Goal: Download file/media

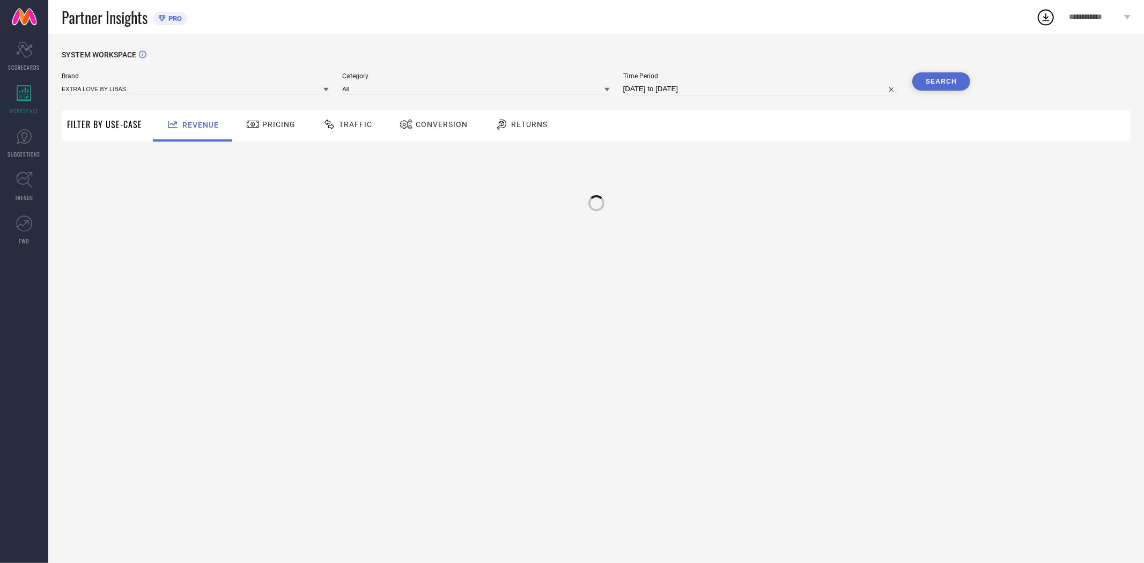
click at [435, 125] on span "Conversion" at bounding box center [442, 124] width 52 height 9
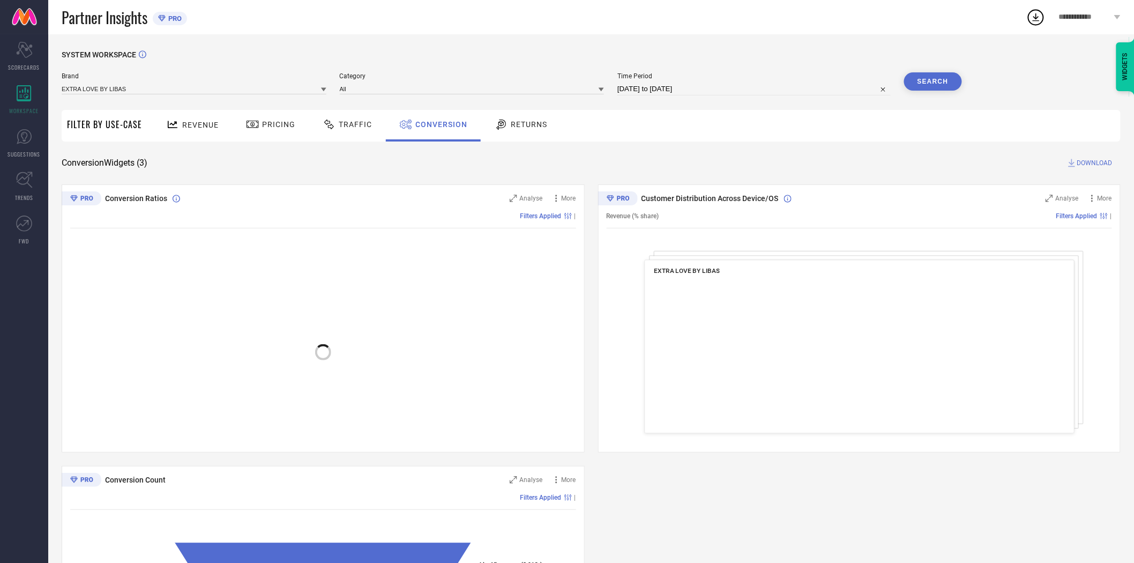
click at [652, 83] on input "[DATE] to [DATE]" at bounding box center [754, 89] width 273 height 13
select select "7"
select select "2025"
select select "8"
select select "2025"
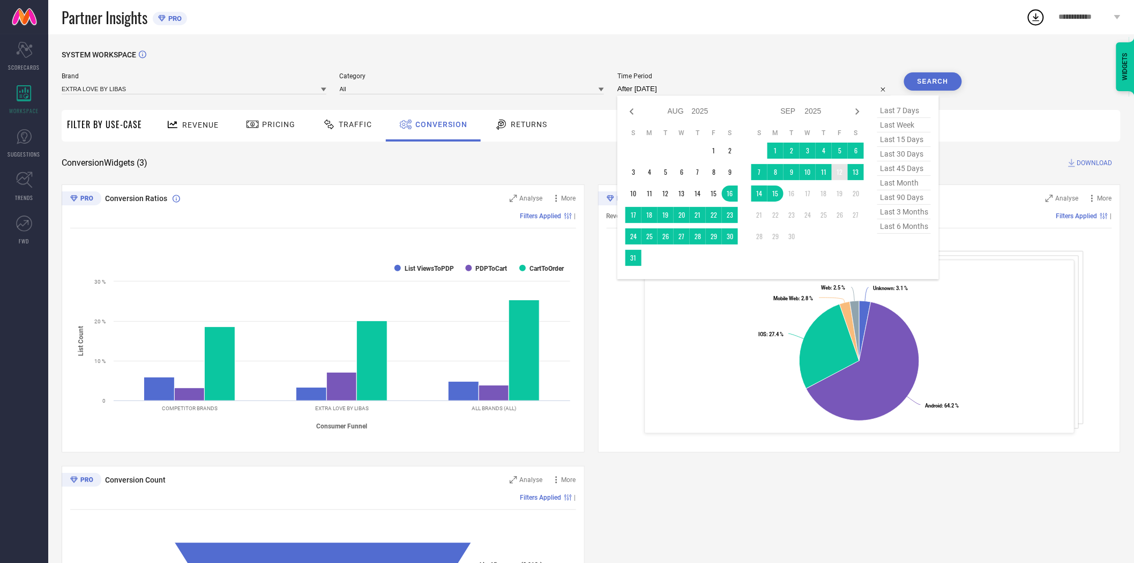
click at [840, 174] on td "12" at bounding box center [840, 172] width 16 height 16
type input "[DATE] to [DATE]"
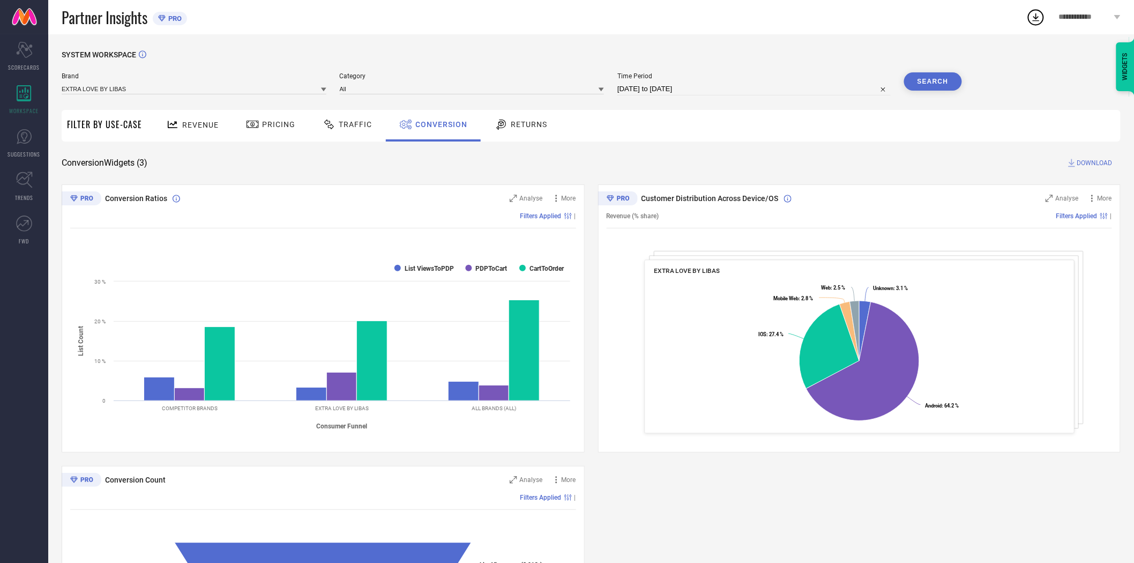
click at [799, 162] on div "Conversion Widgets ( 3 ) DOWNLOAD" at bounding box center [591, 163] width 1059 height 11
click at [925, 78] on button "Search" at bounding box center [933, 81] width 58 height 18
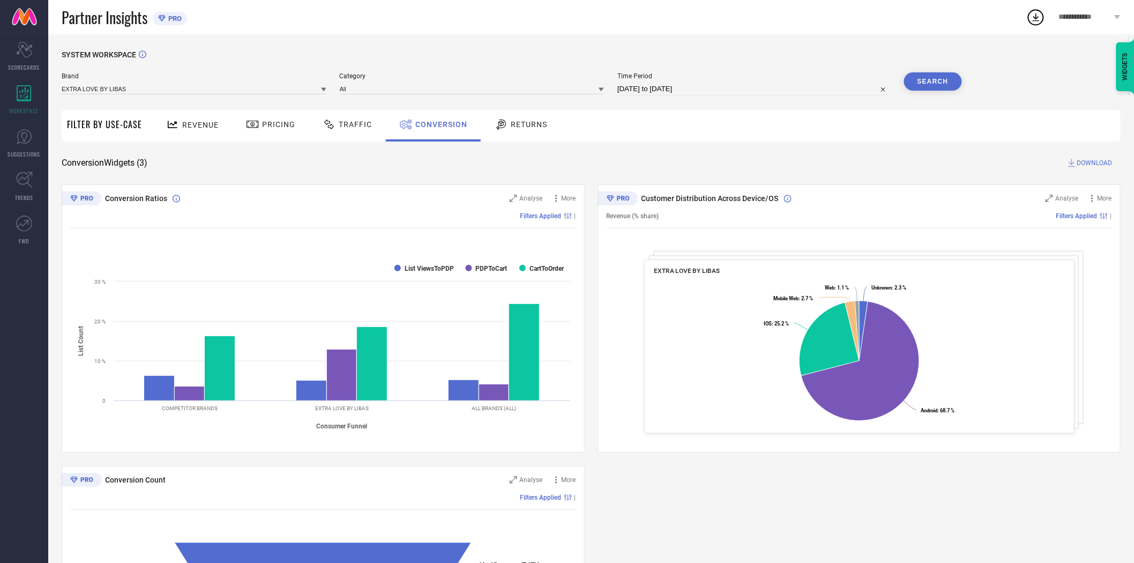
click at [1090, 161] on span "DOWNLOAD" at bounding box center [1095, 163] width 35 height 11
click at [733, 91] on input "[DATE] to [DATE]" at bounding box center [754, 89] width 273 height 13
select select "8"
select select "2025"
select select "9"
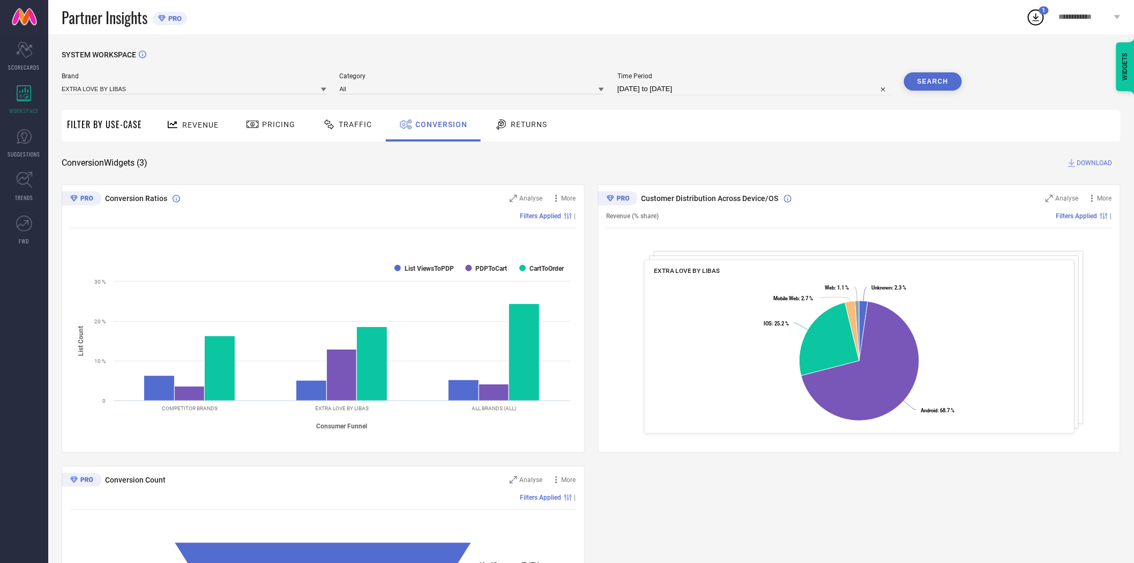
select select "2025"
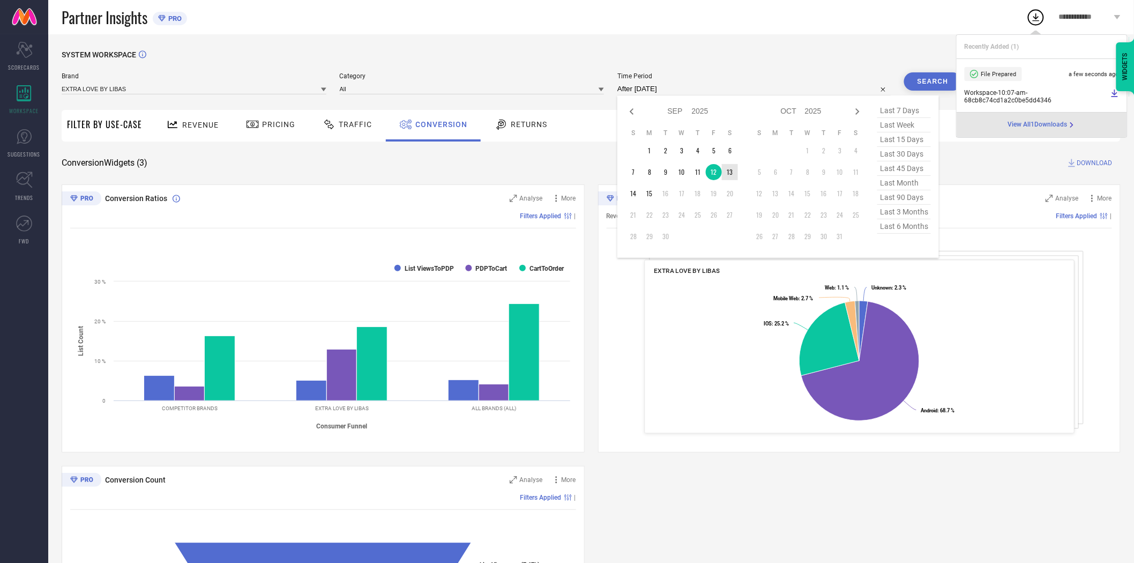
click at [735, 169] on td "13" at bounding box center [730, 172] width 16 height 16
type input "[DATE] to [DATE]"
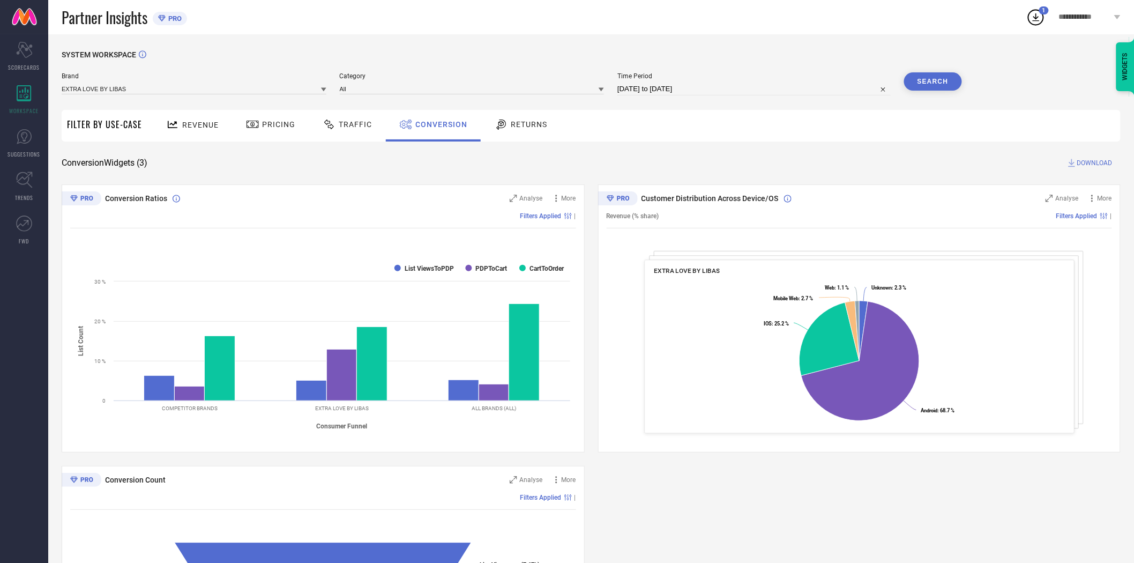
click at [762, 146] on div "SYSTEM WORKSPACE Brand EXTRA LOVE BY LIBAS Category All Time Period [DATE] to […" at bounding box center [591, 392] width 1059 height 684
click at [934, 79] on button "Search" at bounding box center [933, 81] width 58 height 18
click at [1086, 158] on span "DOWNLOAD" at bounding box center [1095, 163] width 35 height 11
click at [919, 82] on button "Search" at bounding box center [933, 81] width 58 height 18
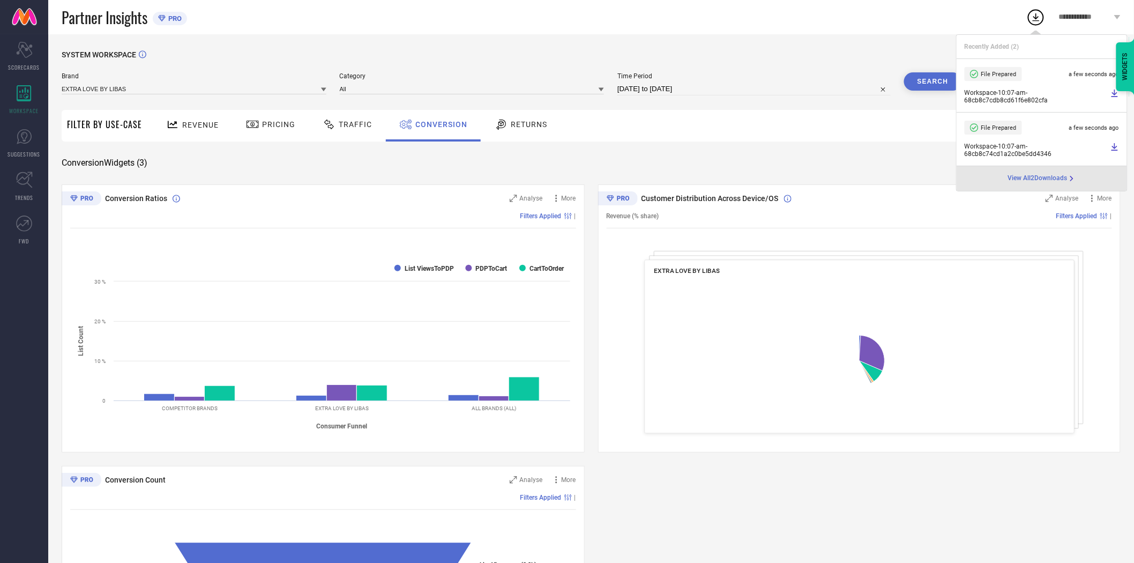
click at [715, 91] on input "[DATE] to [DATE]" at bounding box center [754, 89] width 273 height 13
select select "8"
select select "2025"
select select "9"
select select "2025"
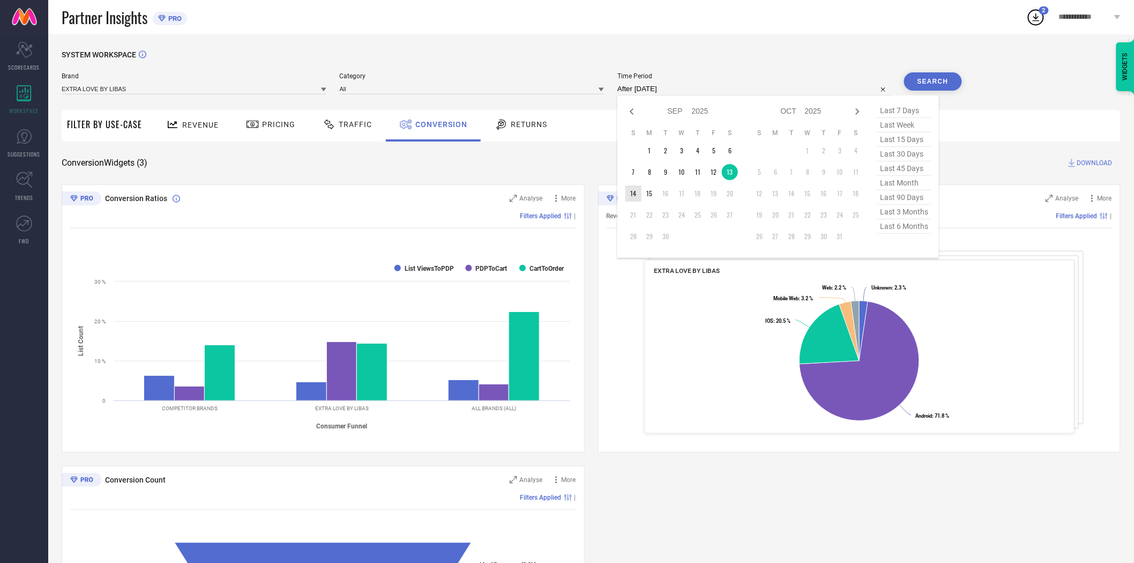
click at [632, 195] on td "14" at bounding box center [634, 194] width 16 height 16
type input "[DATE] to [DATE]"
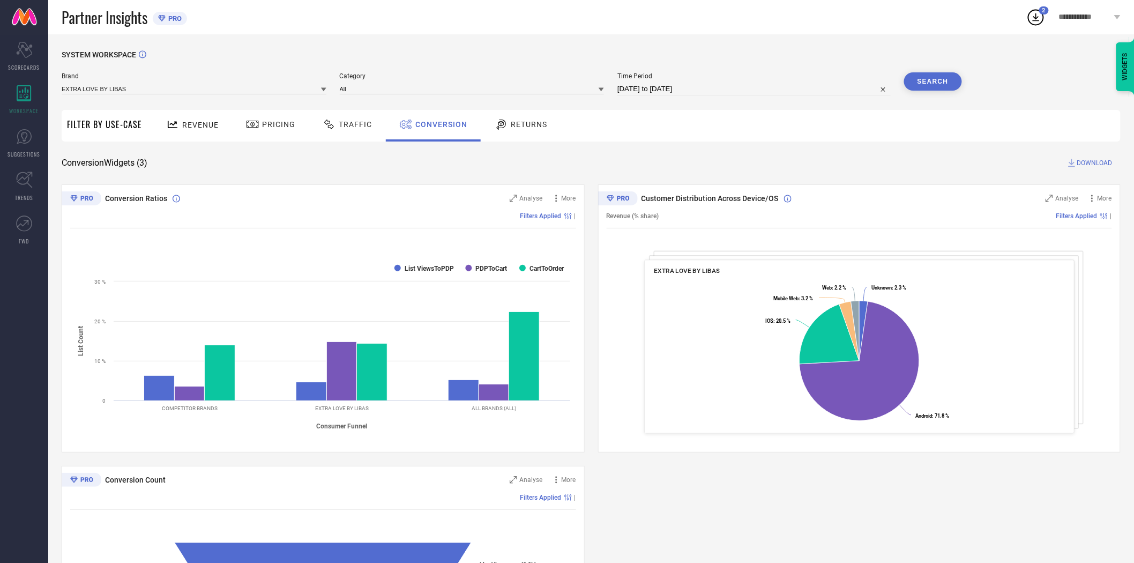
drag, startPoint x: 728, startPoint y: 136, endPoint x: 850, endPoint y: 102, distance: 126.3
click at [729, 136] on div "Revenue Pricing Traffic Conversion Returns" at bounding box center [634, 126] width 974 height 32
click at [924, 84] on button "Search" at bounding box center [933, 81] width 58 height 18
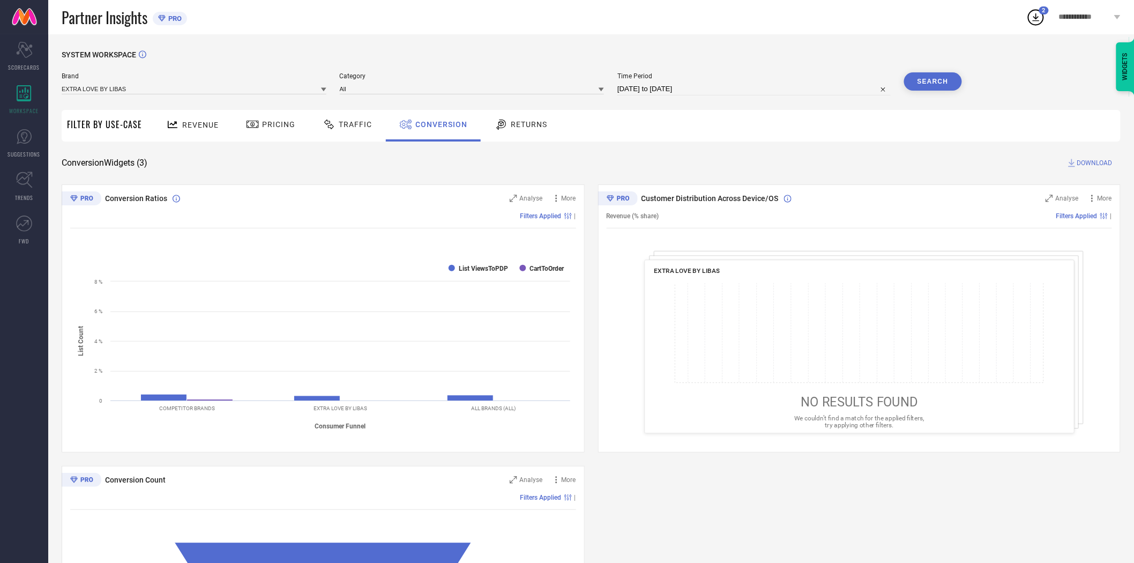
click at [794, 146] on div "SYSTEM WORKSPACE Brand EXTRA LOVE BY LIBAS Category All Time Period [DATE] to […" at bounding box center [591, 392] width 1059 height 684
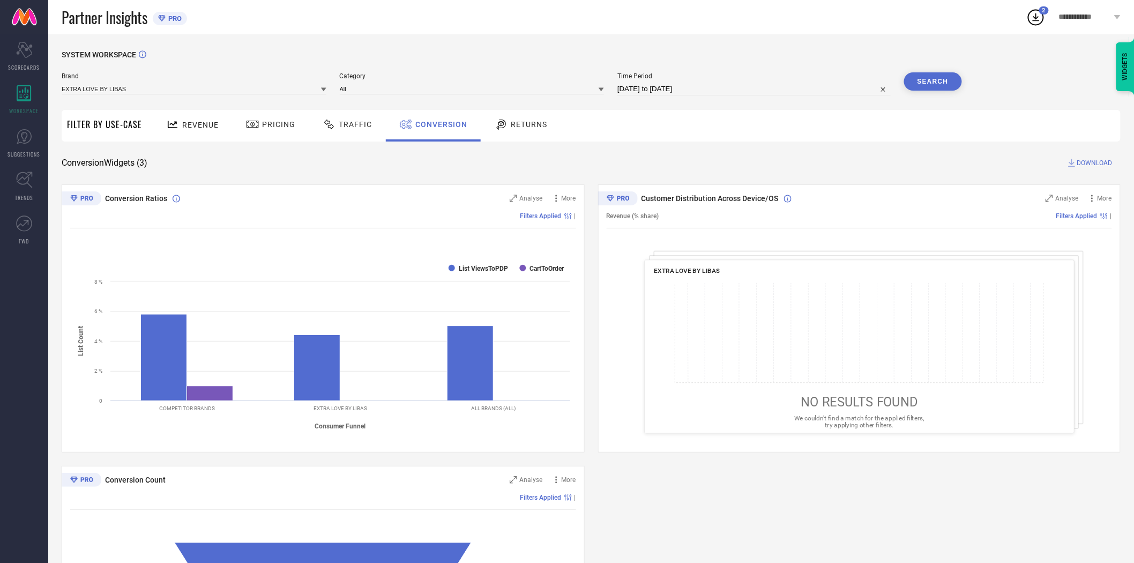
click at [1099, 160] on span "DOWNLOAD" at bounding box center [1095, 163] width 35 height 11
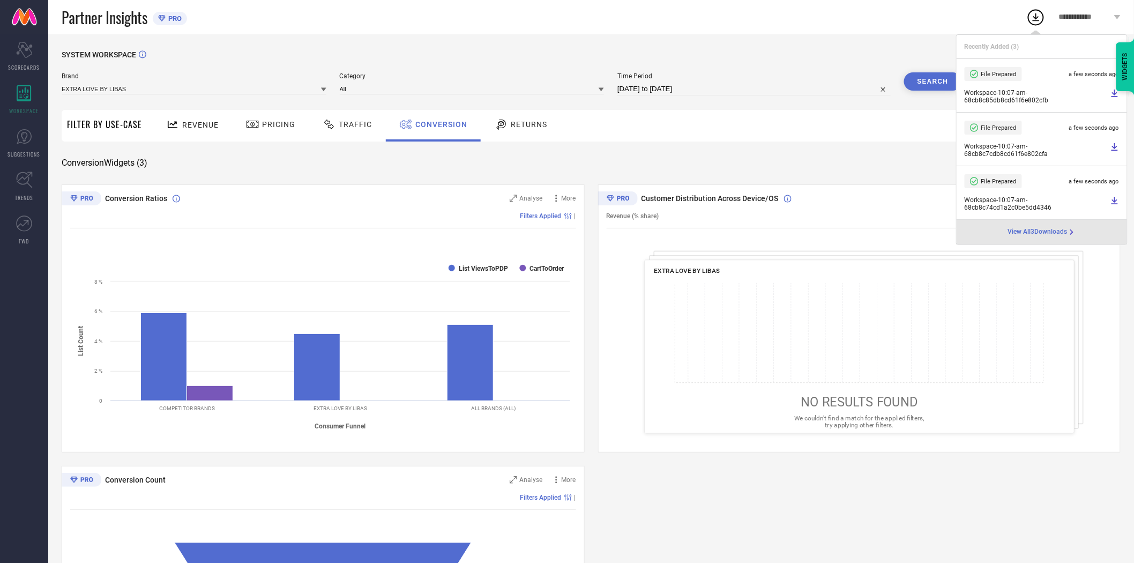
click at [735, 91] on input "[DATE] to [DATE]" at bounding box center [754, 89] width 273 height 13
select select "8"
select select "2025"
select select "9"
select select "2025"
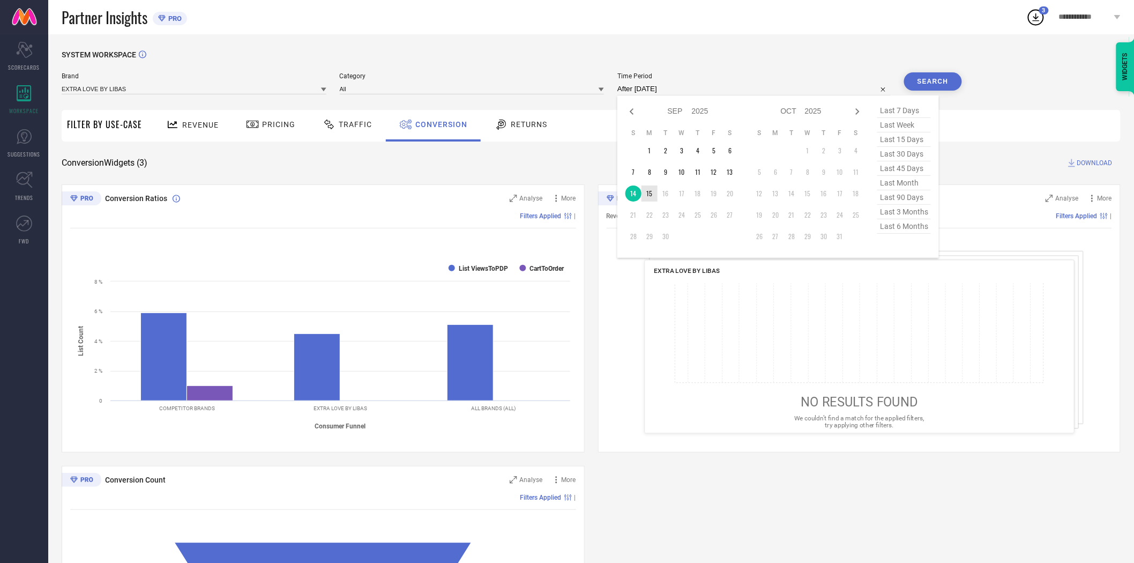
click at [653, 198] on td "15" at bounding box center [650, 194] width 16 height 16
type input "[DATE] to [DATE]"
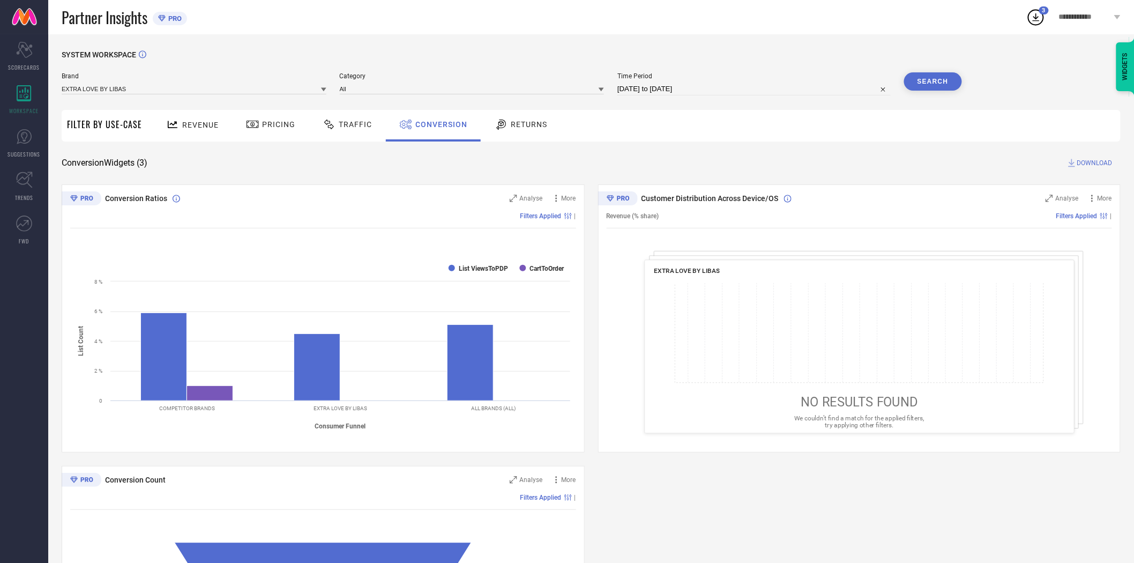
click at [812, 164] on div "Conversion Widgets ( 3 ) DOWNLOAD" at bounding box center [591, 163] width 1059 height 11
click at [934, 87] on button "Search" at bounding box center [933, 81] width 58 height 18
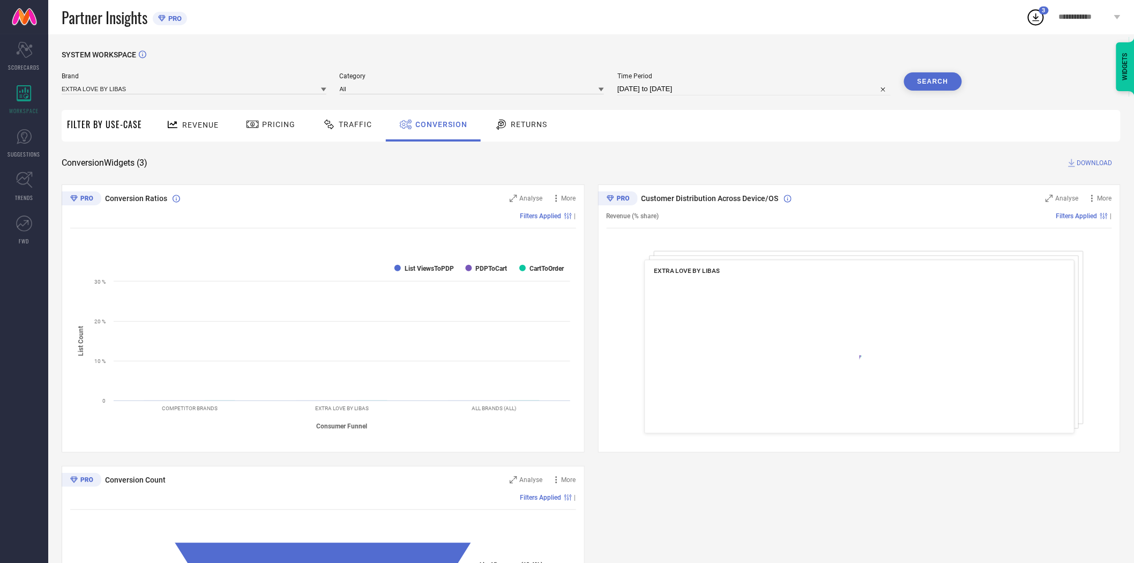
click at [801, 161] on div "Conversion Widgets ( 3 ) DOWNLOAD" at bounding box center [591, 163] width 1059 height 11
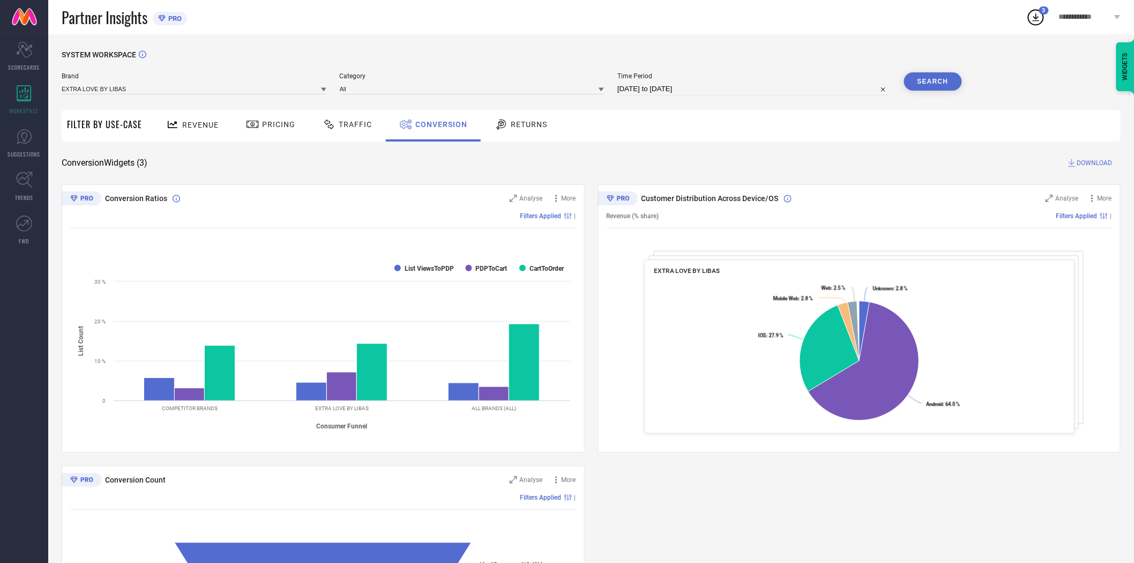
click at [1100, 163] on span "DOWNLOAD" at bounding box center [1095, 163] width 35 height 11
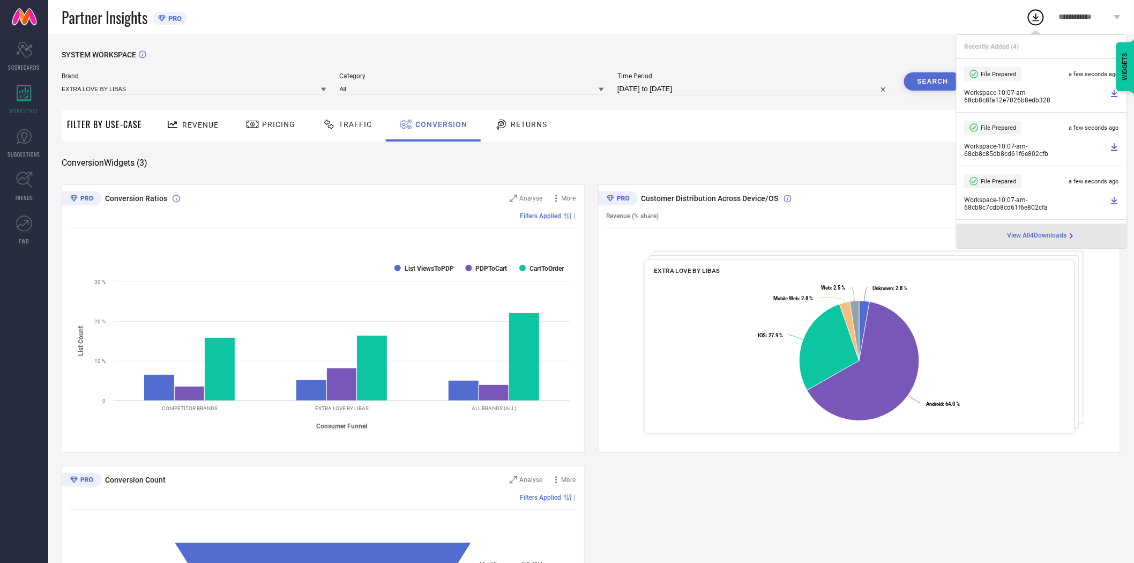
click at [771, 51] on div "SYSTEM WORKSPACE" at bounding box center [591, 61] width 1059 height 22
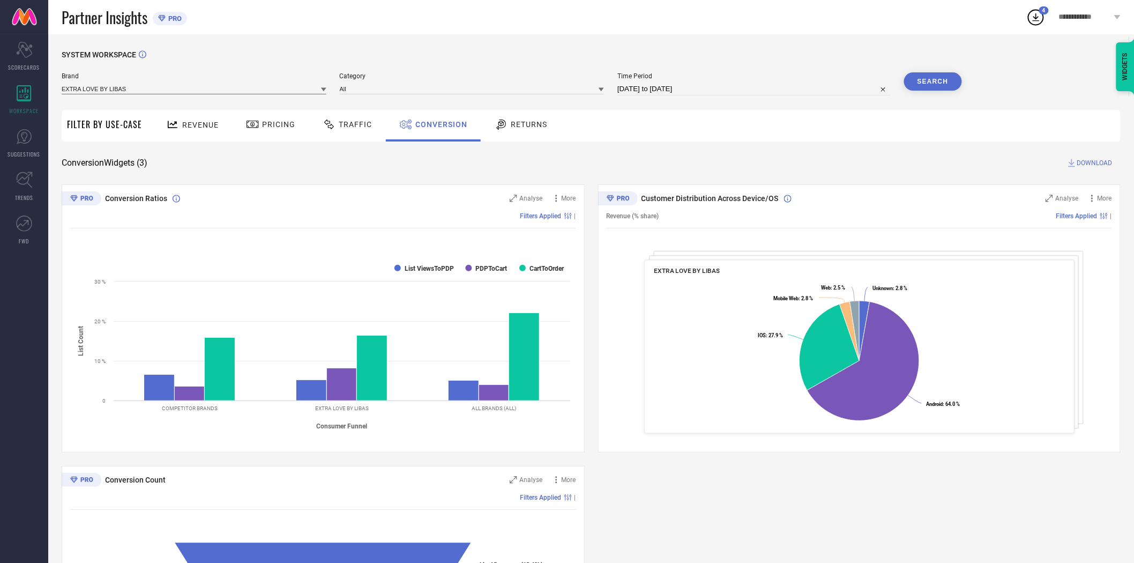
click at [190, 90] on input at bounding box center [194, 88] width 265 height 11
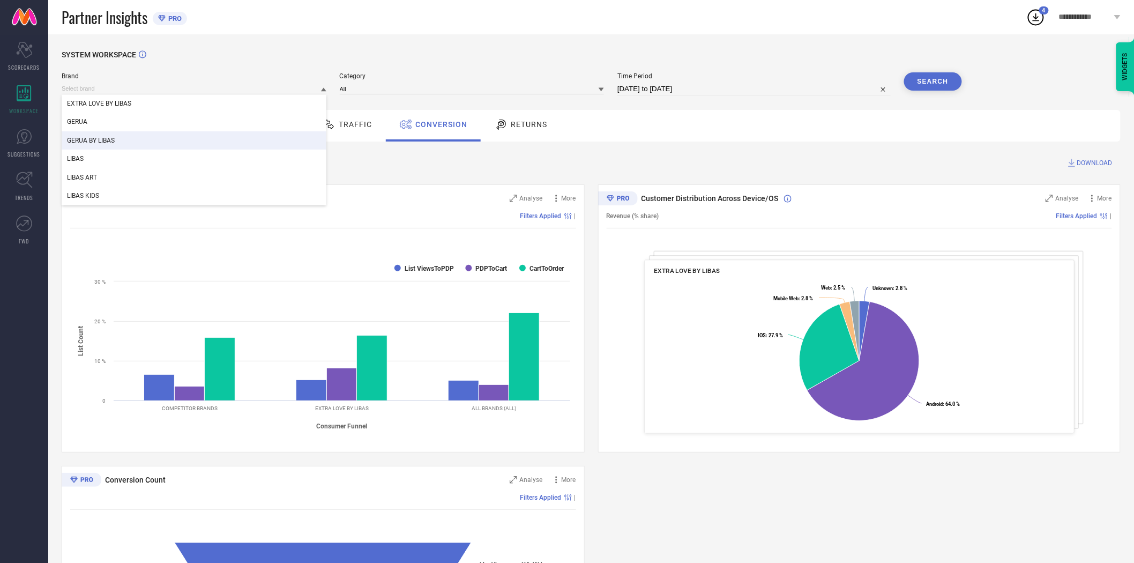
click at [120, 140] on div "GERUA BY LIBAS" at bounding box center [194, 140] width 265 height 18
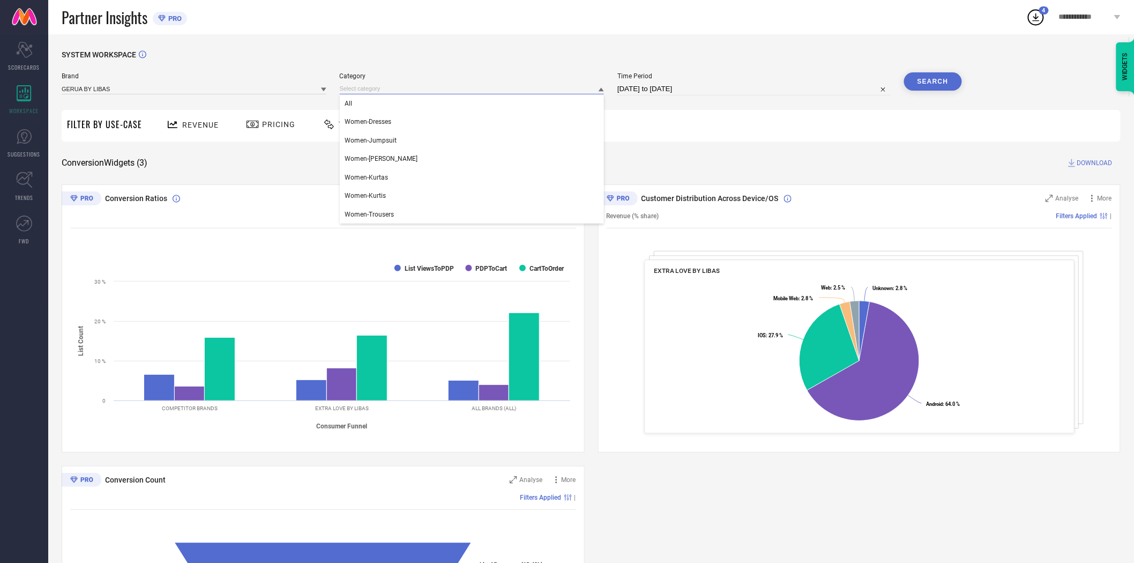
click at [372, 92] on input at bounding box center [472, 88] width 265 height 11
click at [373, 109] on div "All" at bounding box center [472, 103] width 265 height 18
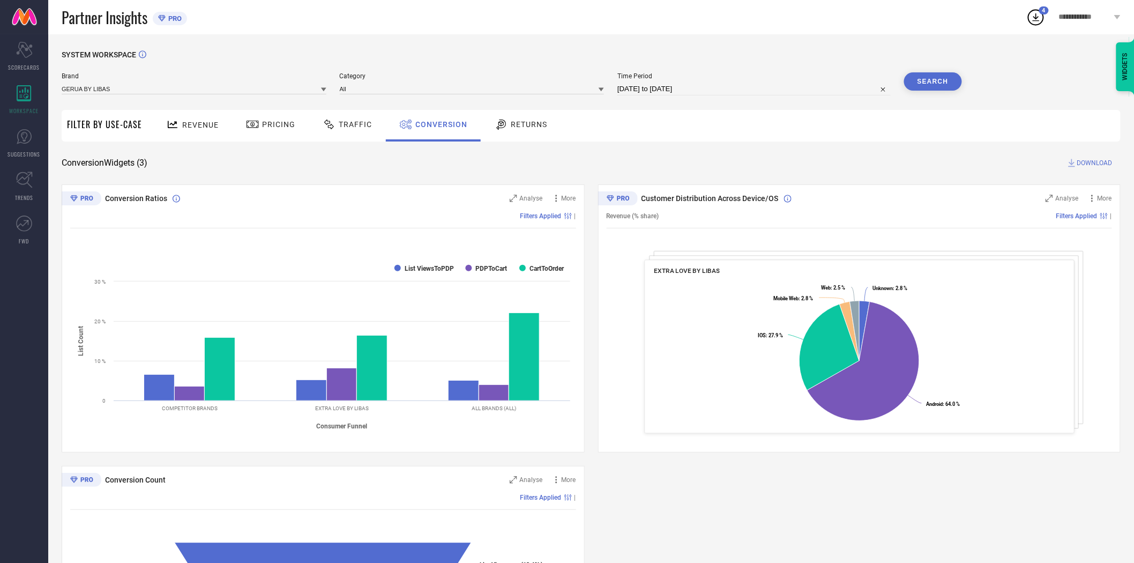
click at [682, 86] on input "[DATE] to [DATE]" at bounding box center [754, 89] width 273 height 13
select select "8"
select select "2025"
select select "9"
select select "2025"
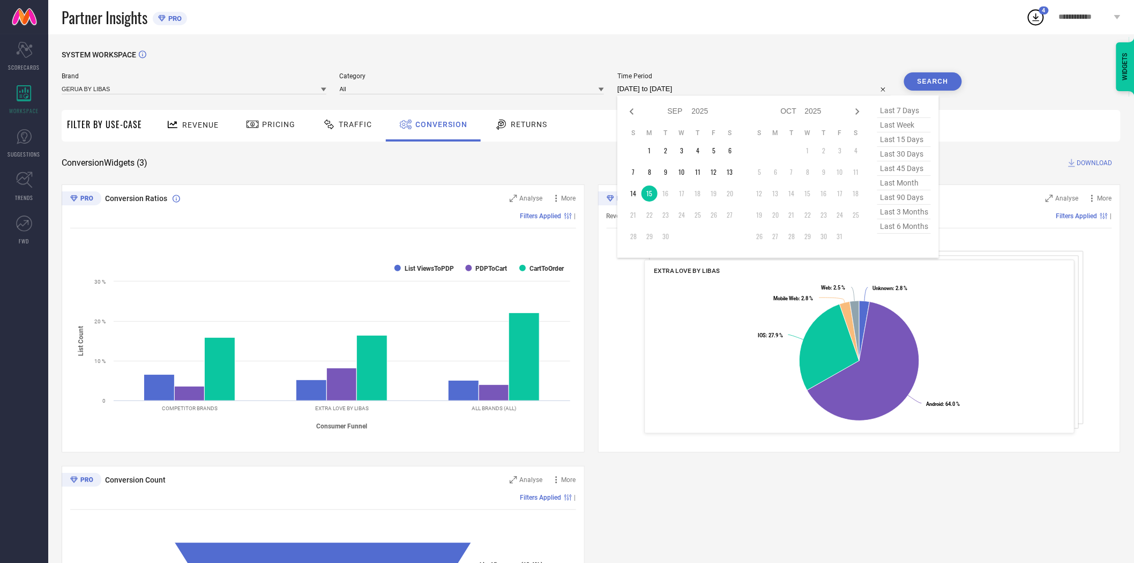
click at [682, 86] on input "[DATE] to [DATE]" at bounding box center [754, 89] width 273 height 13
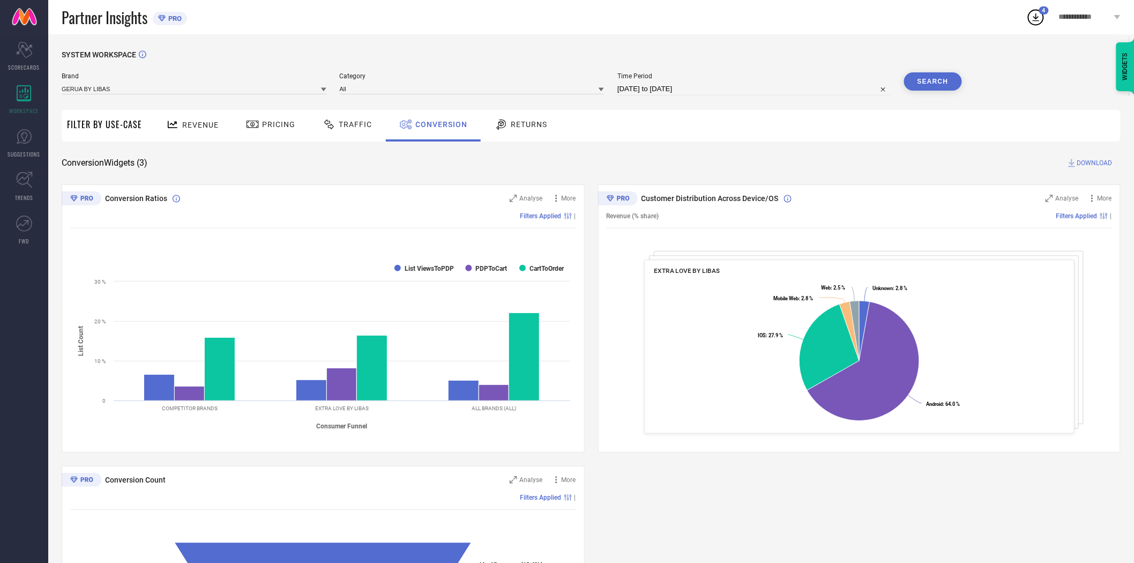
click at [933, 80] on button "Search" at bounding box center [933, 81] width 58 height 18
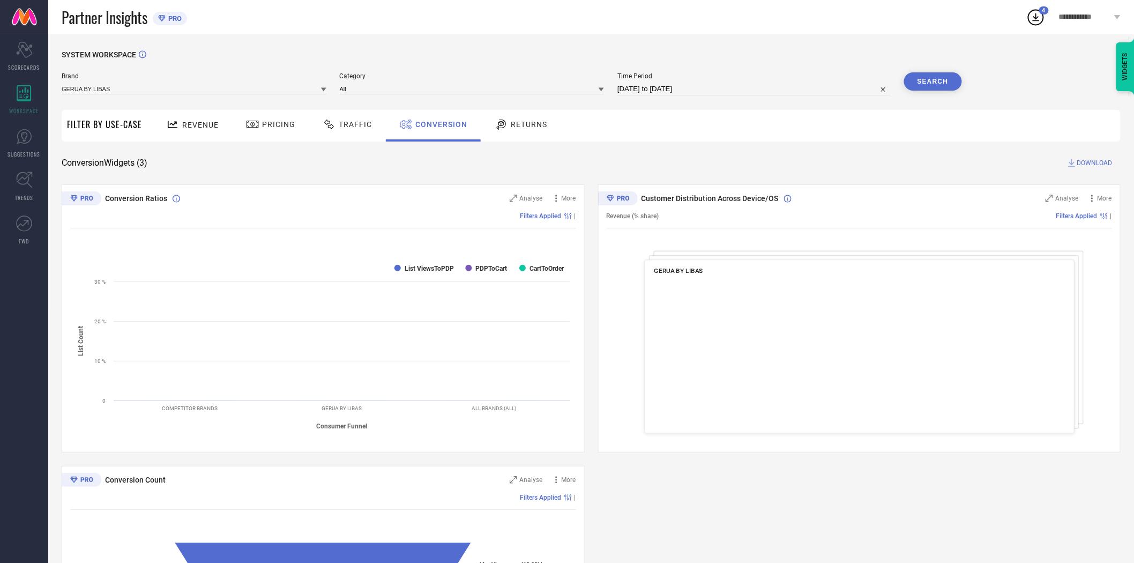
click at [1092, 154] on div "SYSTEM WORKSPACE Brand GERUA BY LIBAS Category All Time Period [DATE] to [DATE]…" at bounding box center [591, 392] width 1059 height 684
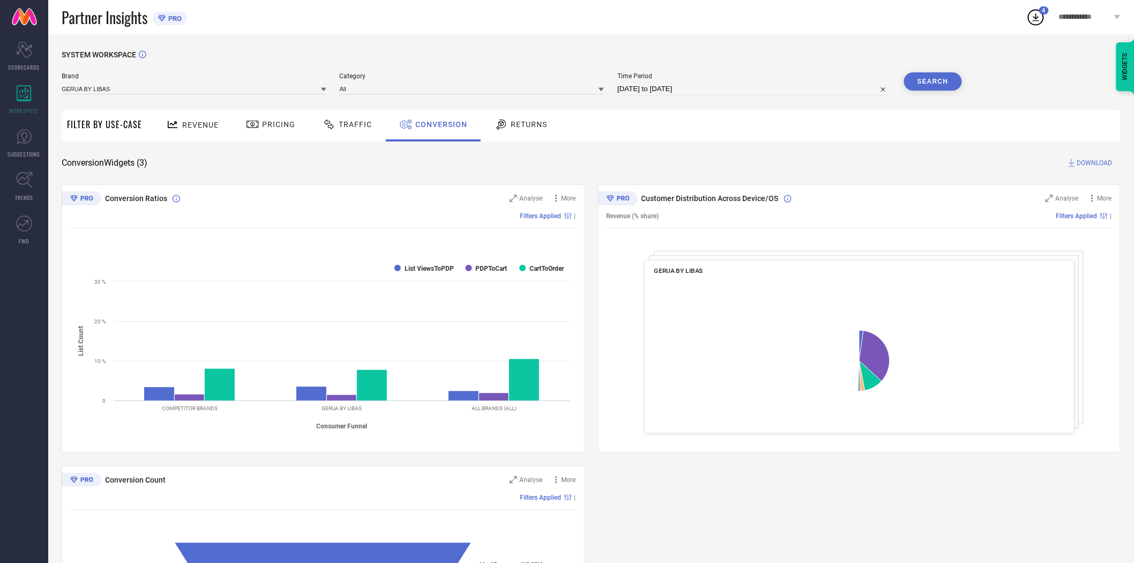
click at [1089, 164] on span "DOWNLOAD" at bounding box center [1095, 163] width 35 height 11
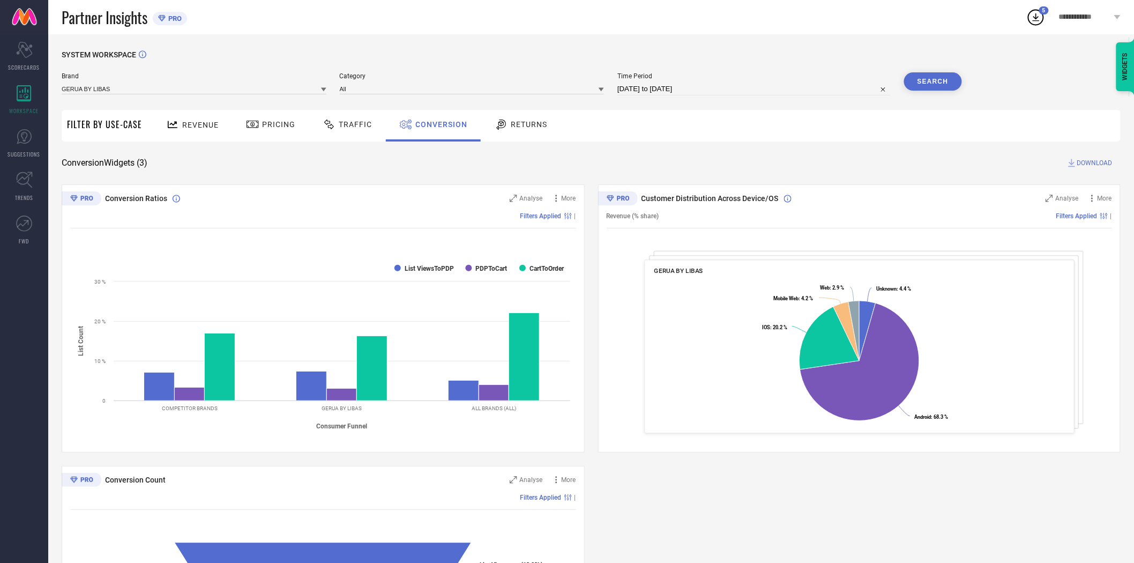
click at [1083, 163] on span "DOWNLOAD" at bounding box center [1095, 163] width 35 height 11
click at [720, 90] on input "[DATE] to [DATE]" at bounding box center [754, 89] width 273 height 13
select select "8"
select select "2025"
select select "9"
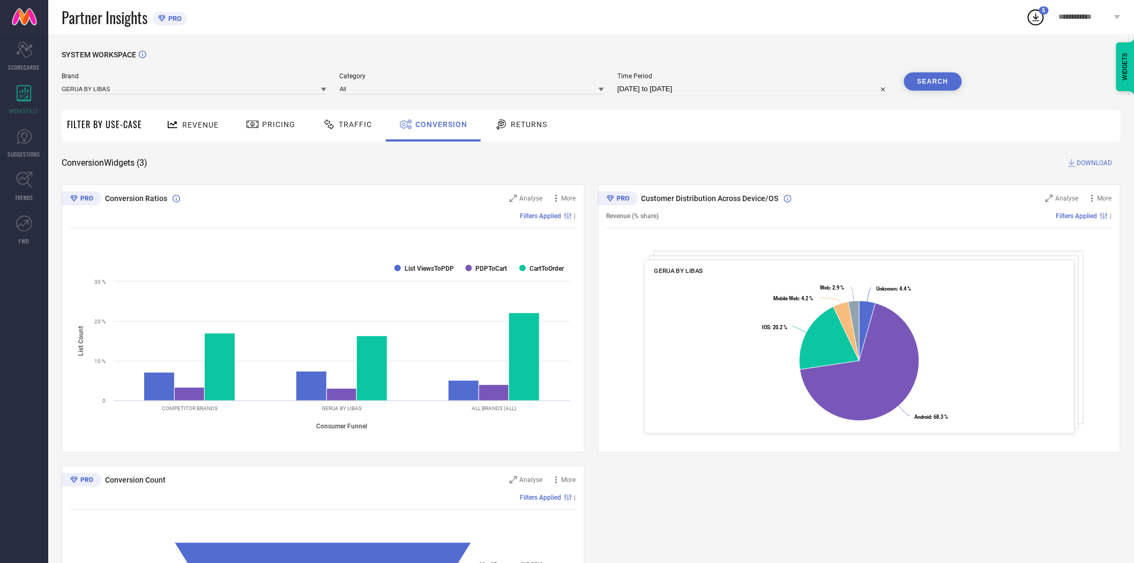
select select "2025"
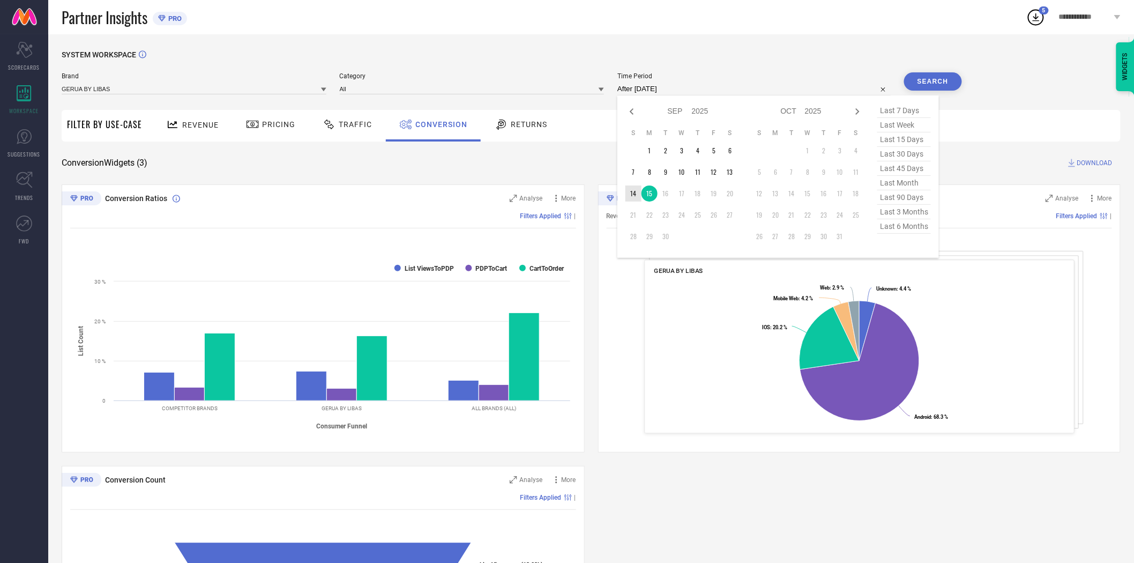
click at [631, 191] on td "14" at bounding box center [634, 194] width 16 height 16
type input "[DATE] to [DATE]"
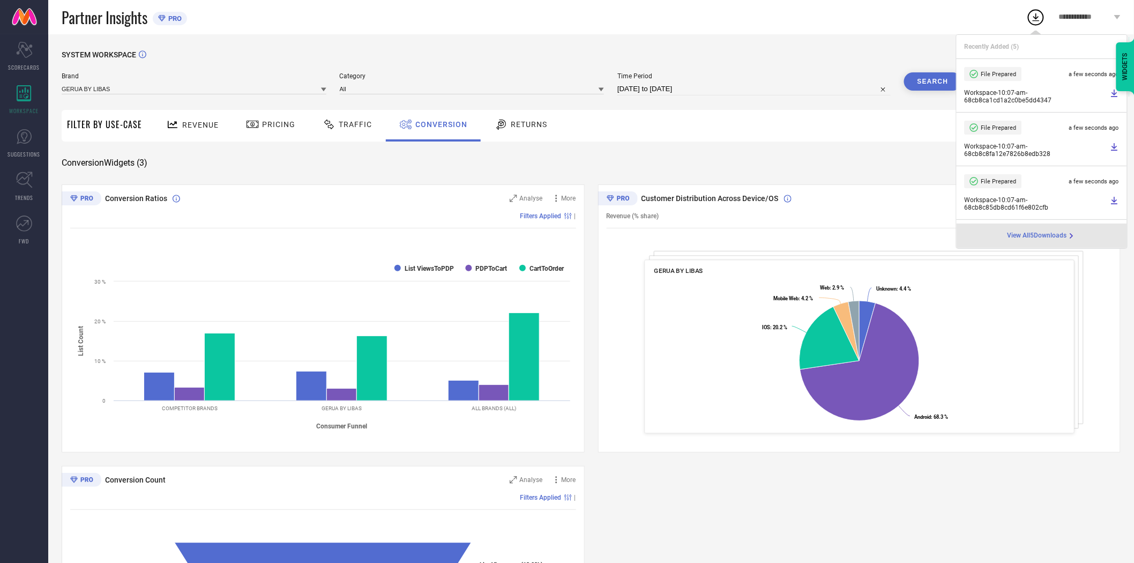
click at [937, 77] on button "Search" at bounding box center [933, 81] width 58 height 18
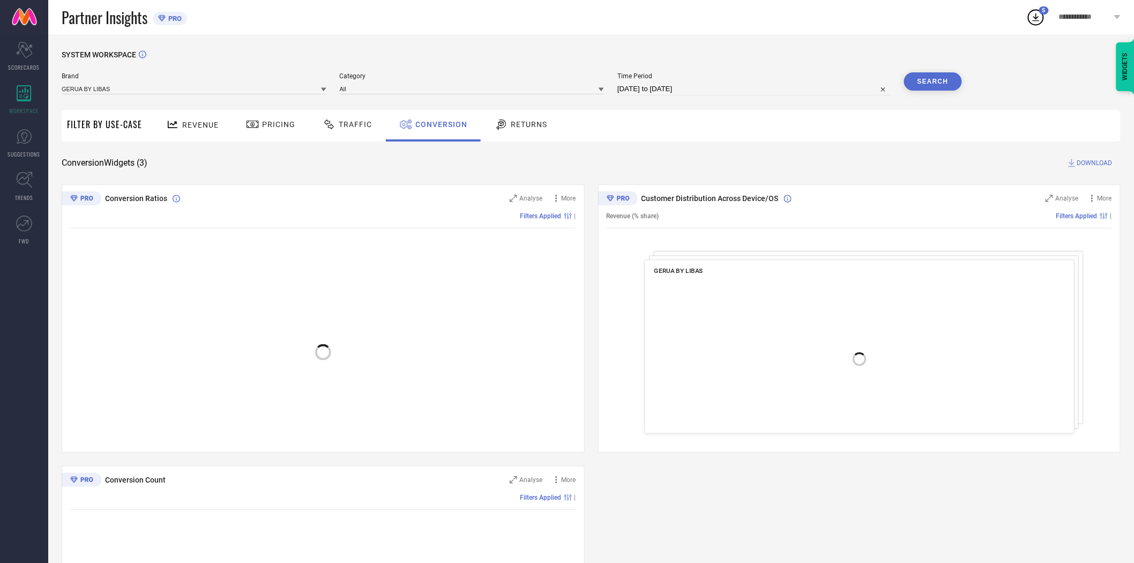
click at [934, 84] on button "Search" at bounding box center [933, 81] width 58 height 18
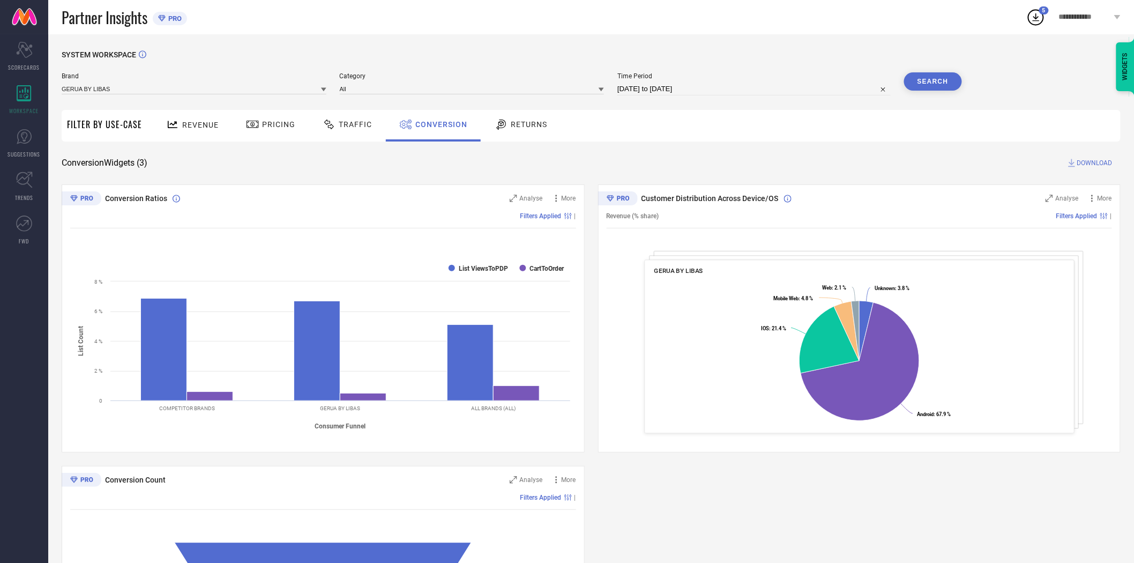
click at [1085, 165] on span "DOWNLOAD" at bounding box center [1095, 163] width 35 height 11
select select "8"
select select "2025"
select select "9"
select select "2025"
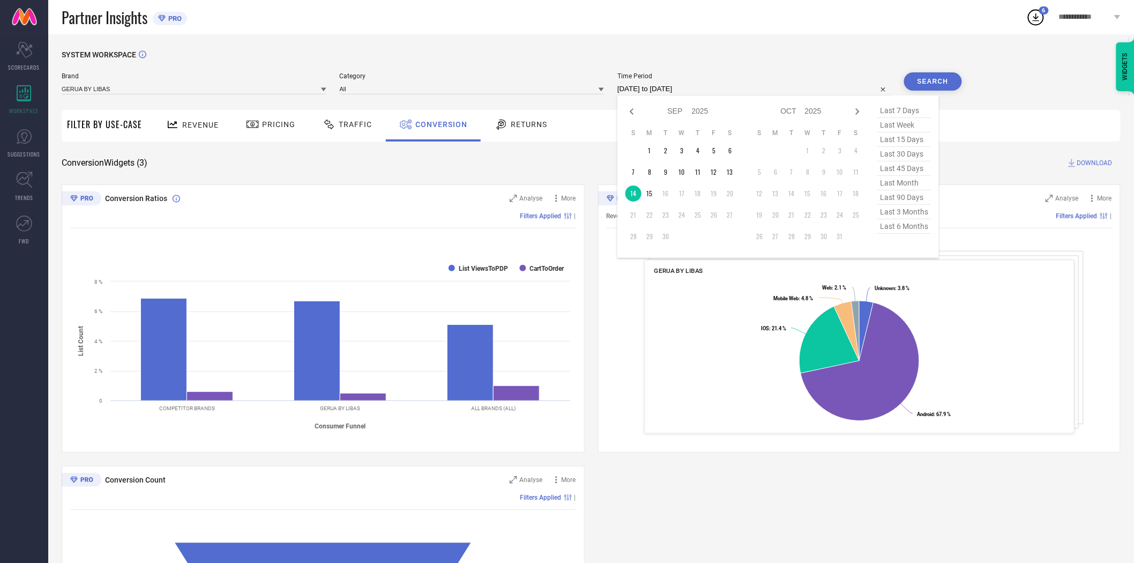
click at [726, 92] on input "[DATE] to [DATE]" at bounding box center [754, 89] width 273 height 13
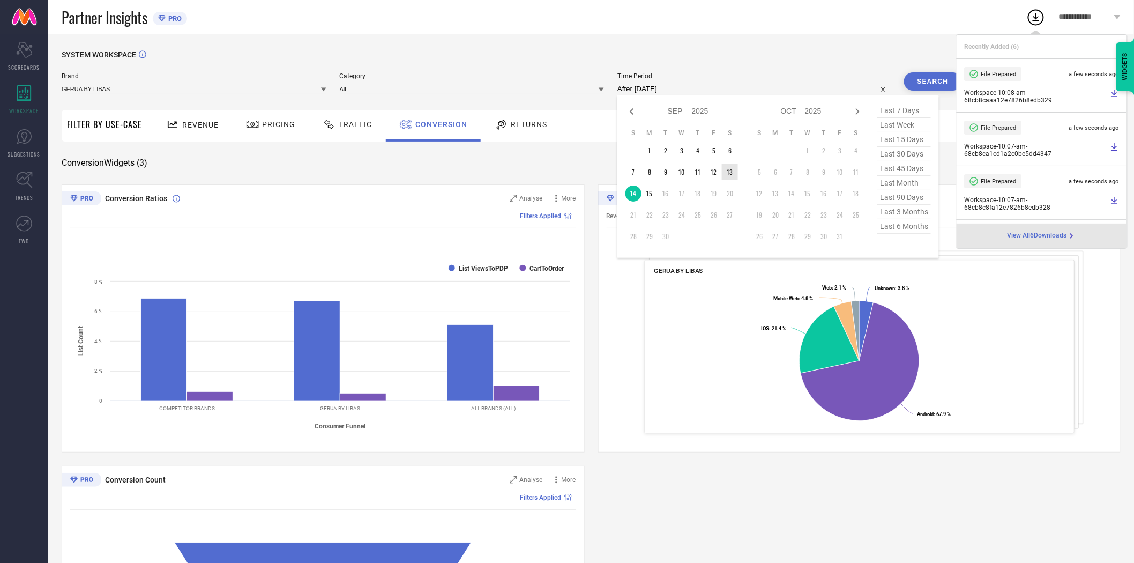
click at [733, 174] on td "13" at bounding box center [730, 172] width 16 height 16
type input "[DATE] to [DATE]"
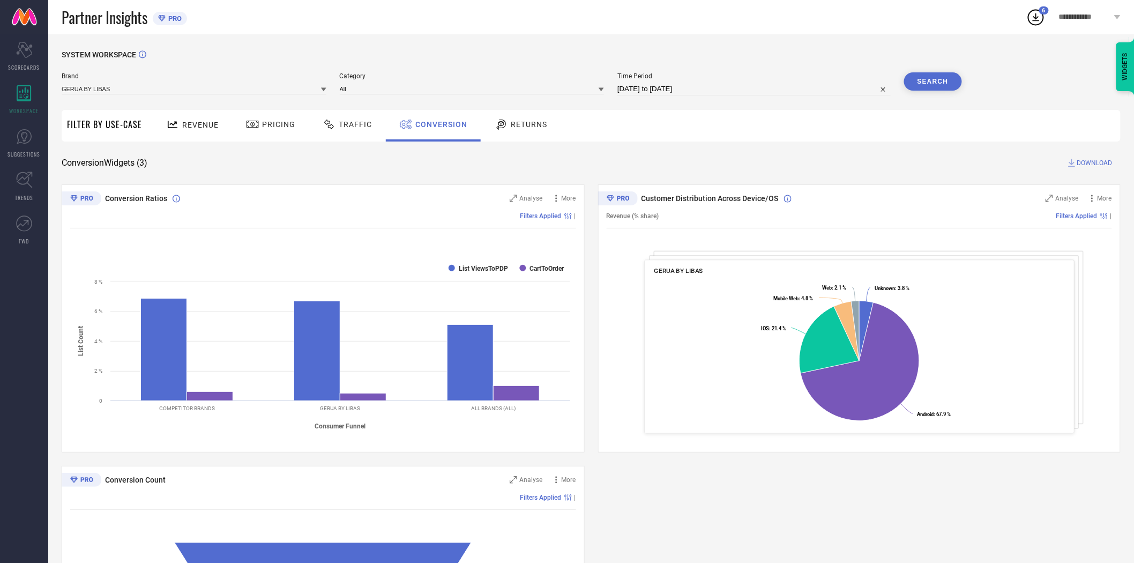
click at [941, 83] on button "Search" at bounding box center [933, 81] width 58 height 18
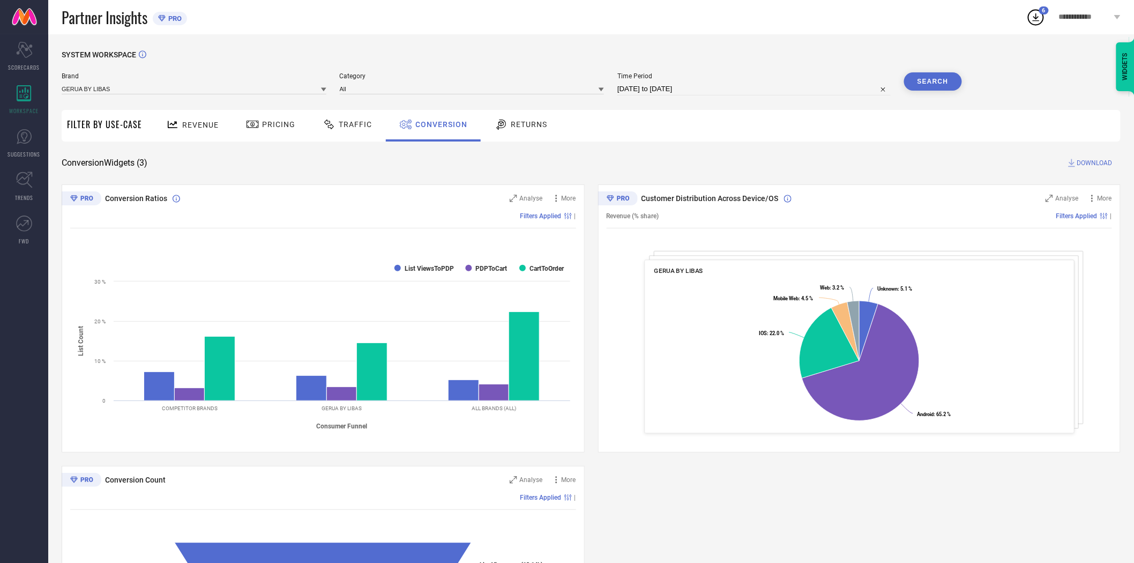
click at [1082, 159] on span "DOWNLOAD" at bounding box center [1095, 163] width 35 height 11
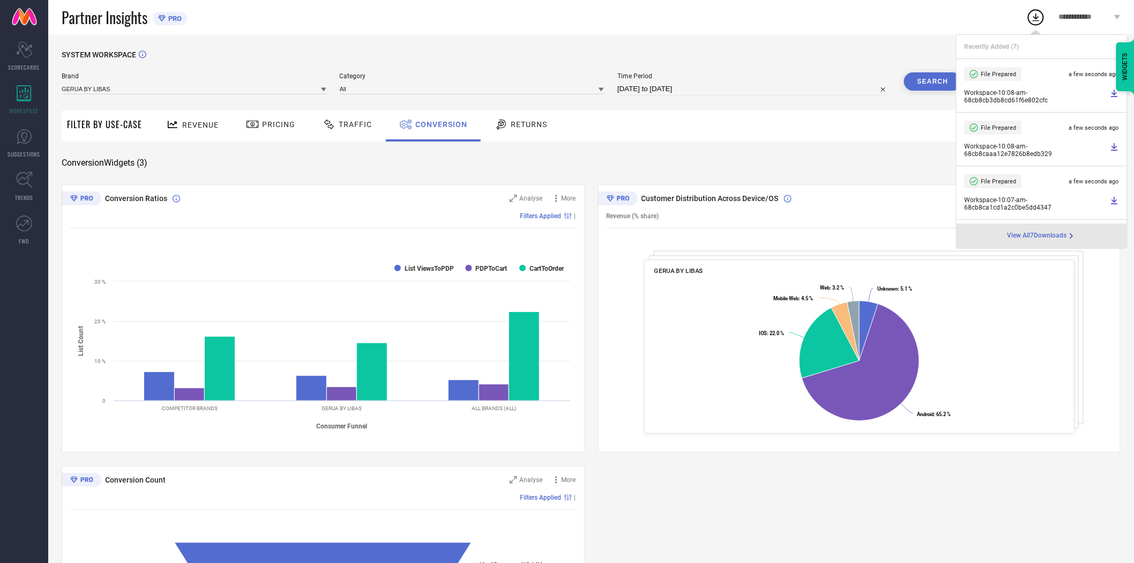
click at [715, 92] on input "[DATE] to [DATE]" at bounding box center [754, 89] width 273 height 13
select select "8"
select select "2025"
select select "9"
select select "2025"
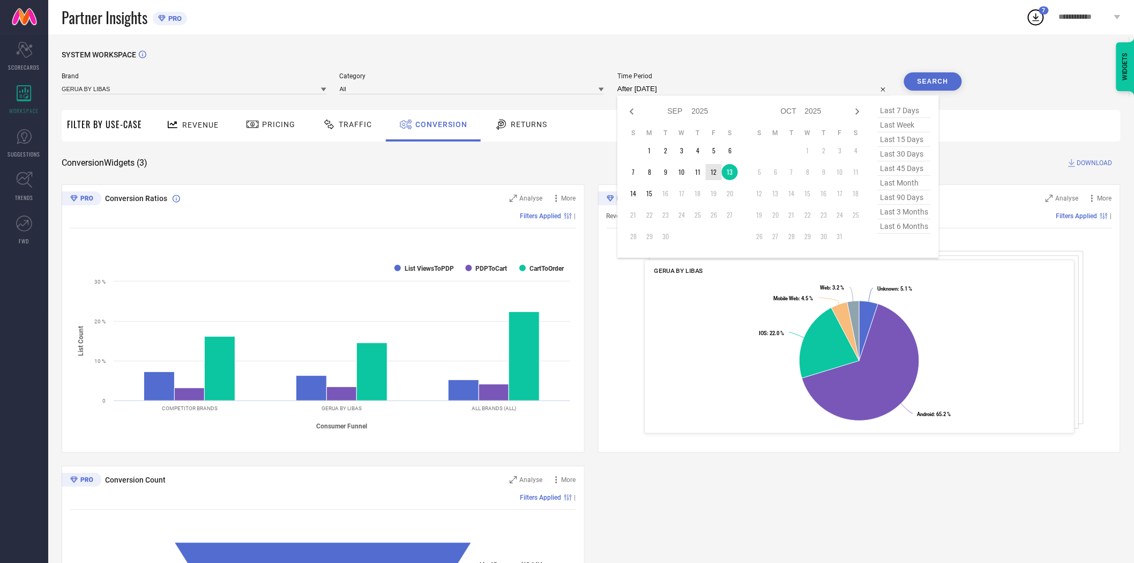
click at [717, 169] on td "12" at bounding box center [714, 172] width 16 height 16
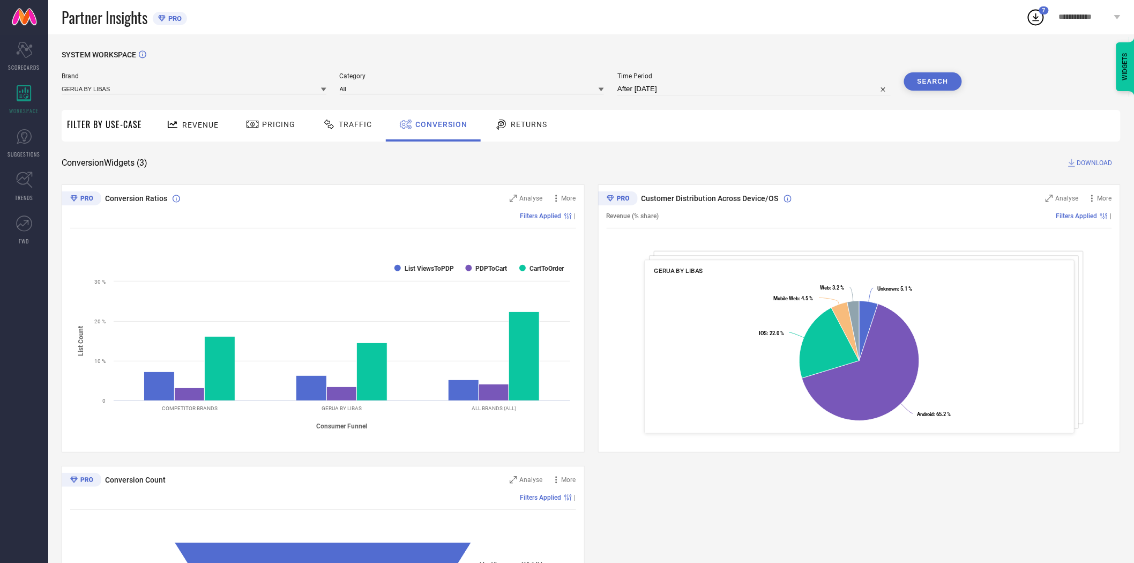
type input "[DATE] to [DATE]"
click at [915, 84] on button "Search" at bounding box center [933, 81] width 58 height 18
click at [1092, 164] on span "DOWNLOAD" at bounding box center [1095, 163] width 35 height 11
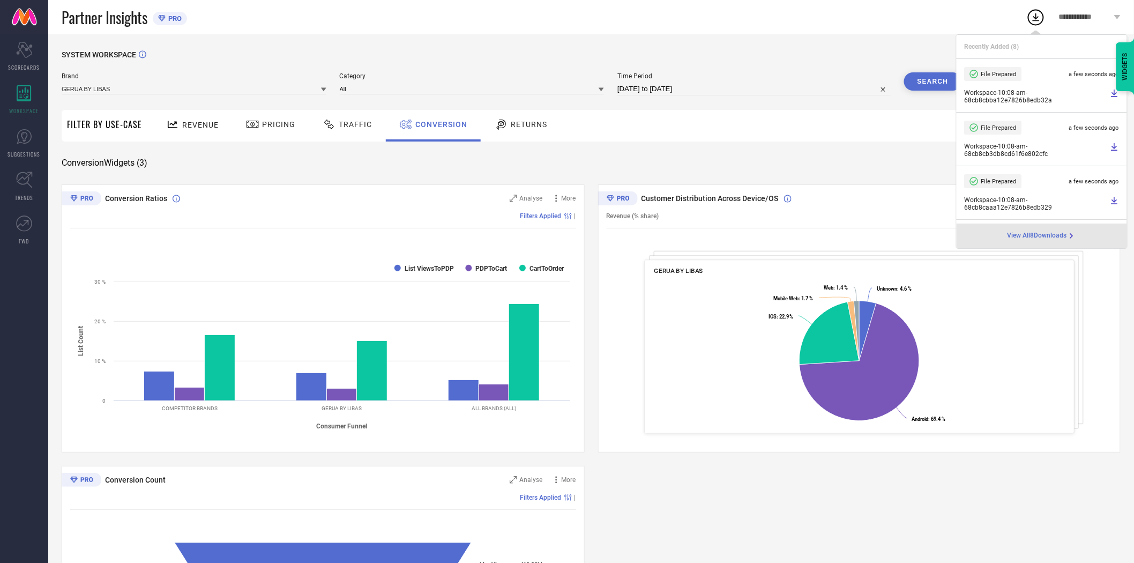
click at [744, 92] on input "[DATE] to [DATE]" at bounding box center [754, 89] width 273 height 13
select select "8"
select select "2025"
select select "9"
select select "2025"
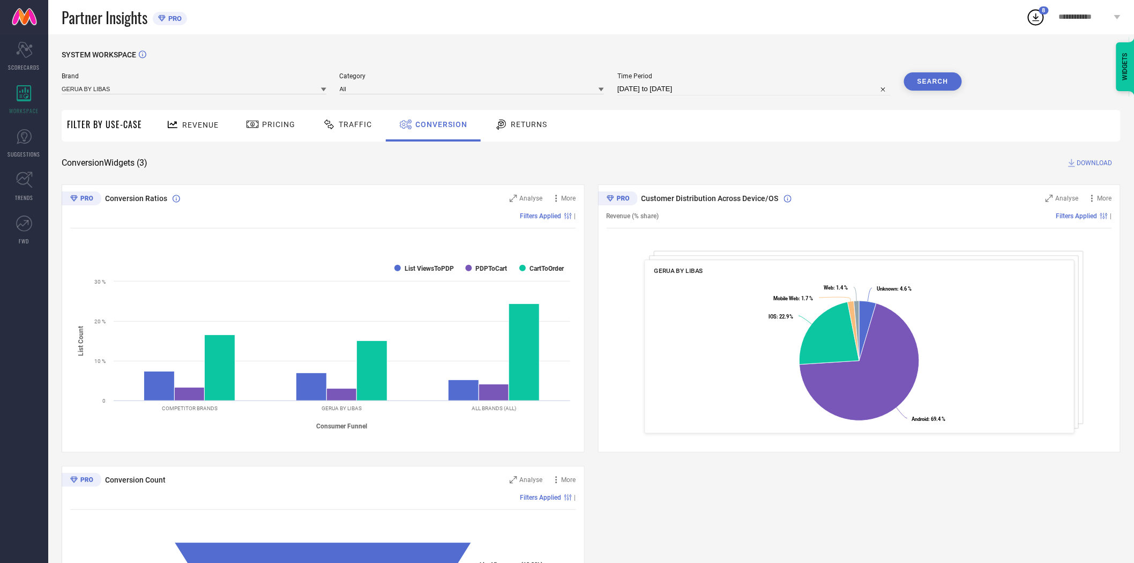
click at [748, 66] on div "SYSTEM WORKSPACE" at bounding box center [591, 61] width 1059 height 22
click at [323, 92] on icon at bounding box center [323, 89] width 5 height 5
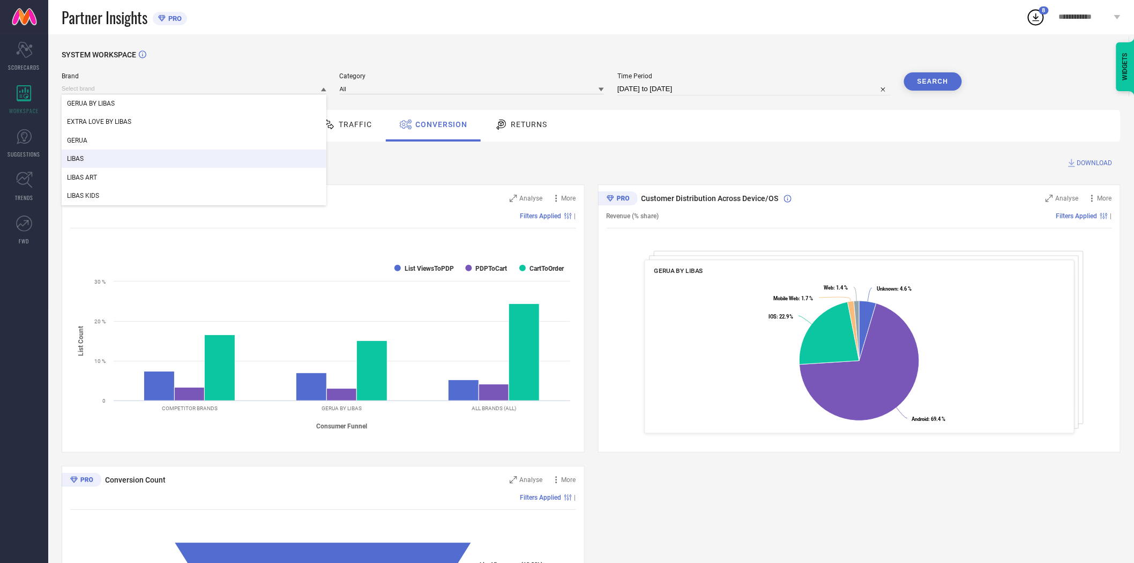
click at [277, 155] on div "LIBAS" at bounding box center [194, 159] width 265 height 18
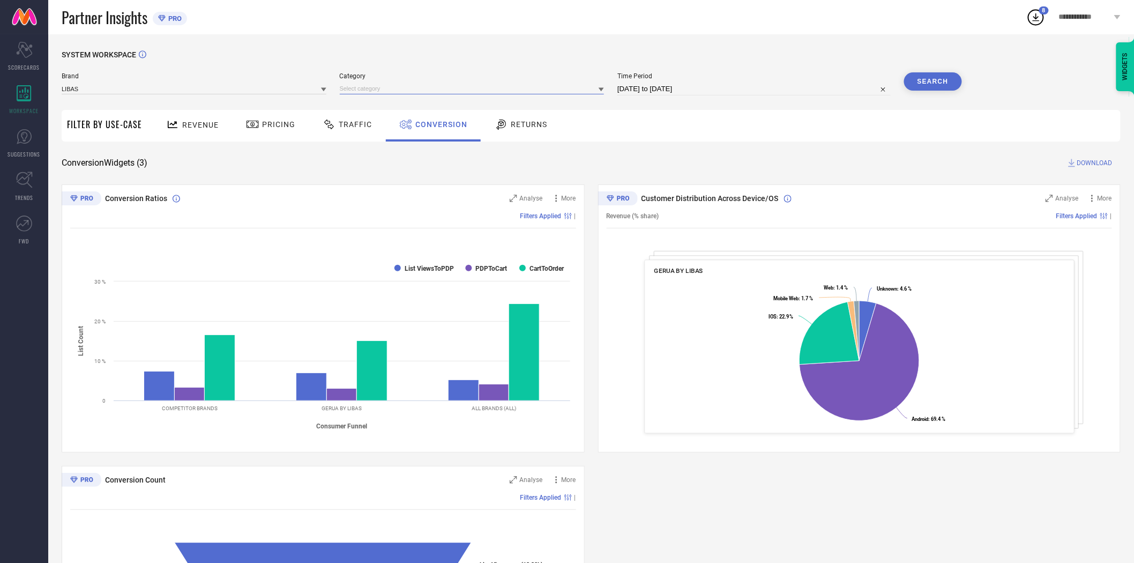
click at [374, 89] on input at bounding box center [472, 88] width 265 height 11
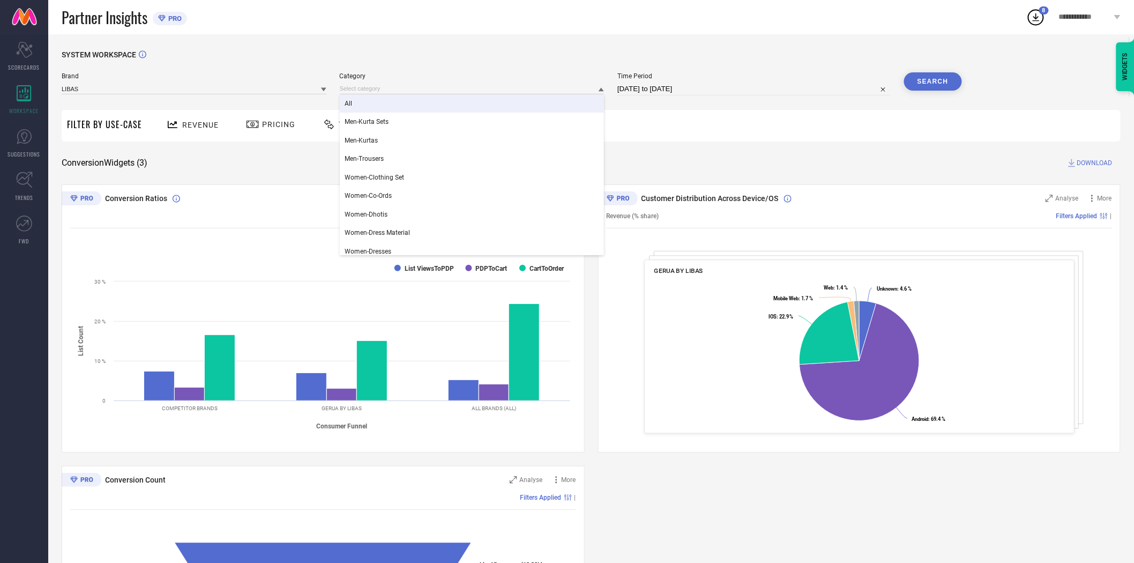
click at [377, 104] on div "All" at bounding box center [472, 103] width 265 height 18
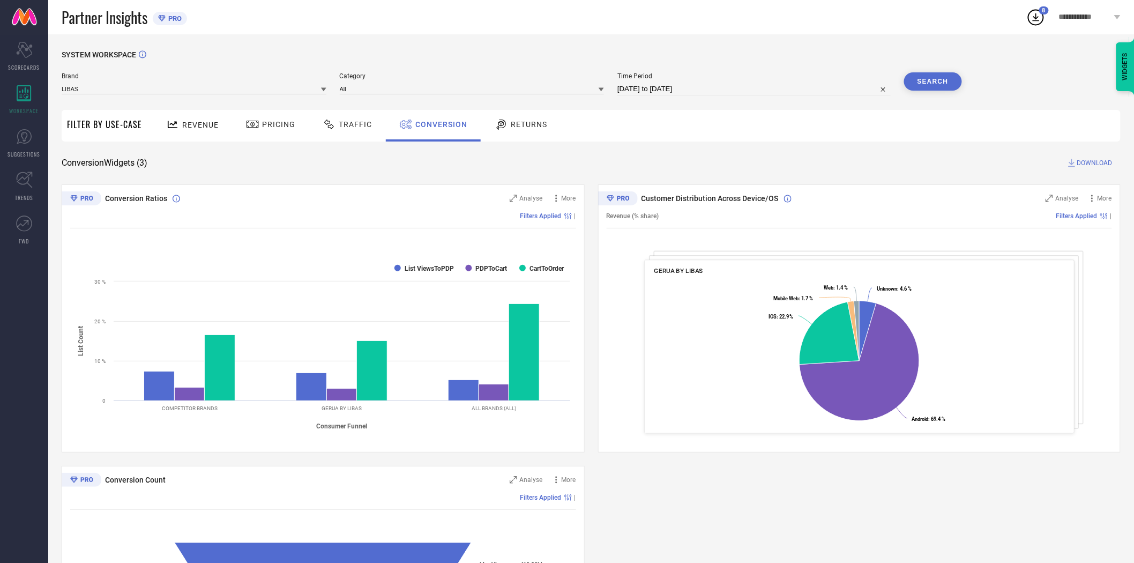
click at [915, 79] on button "Search" at bounding box center [933, 81] width 58 height 18
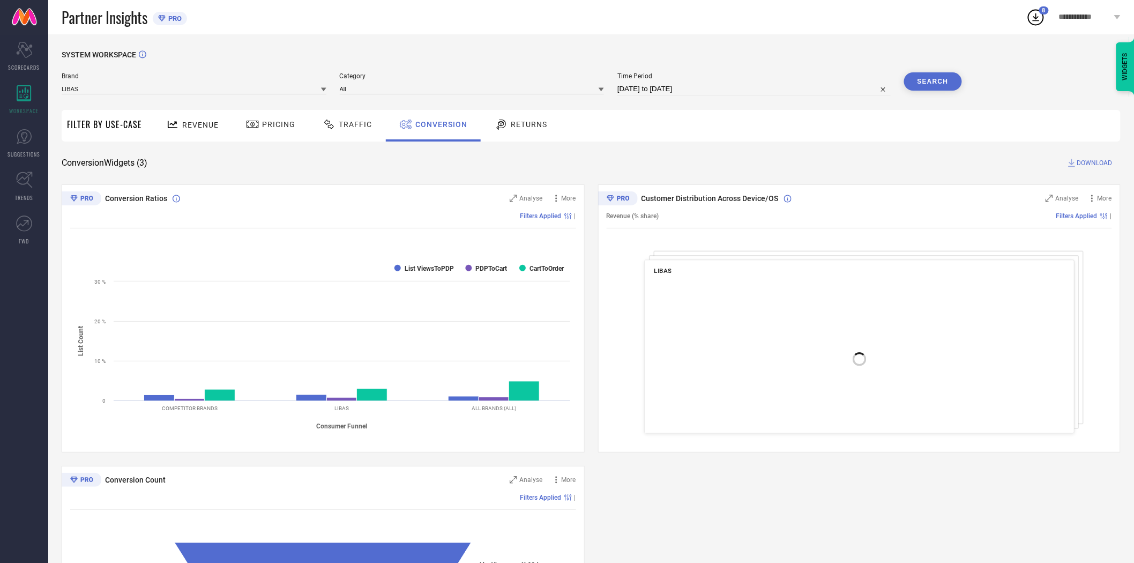
click at [1087, 158] on span "DOWNLOAD" at bounding box center [1095, 163] width 35 height 11
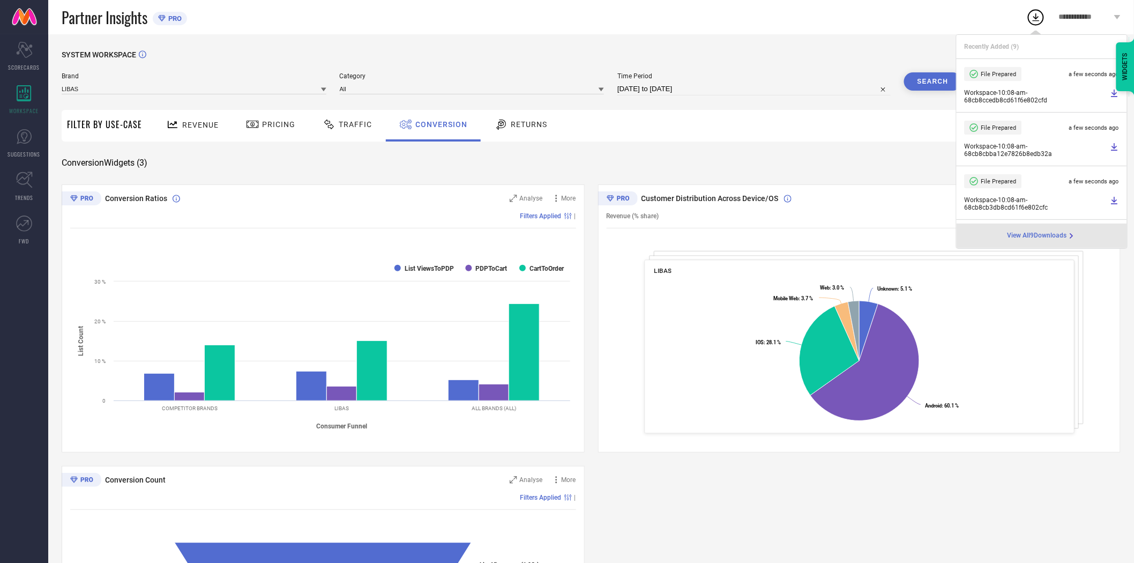
click at [717, 88] on input "[DATE] to [DATE]" at bounding box center [754, 89] width 273 height 13
select select "8"
select select "2025"
select select "9"
select select "2025"
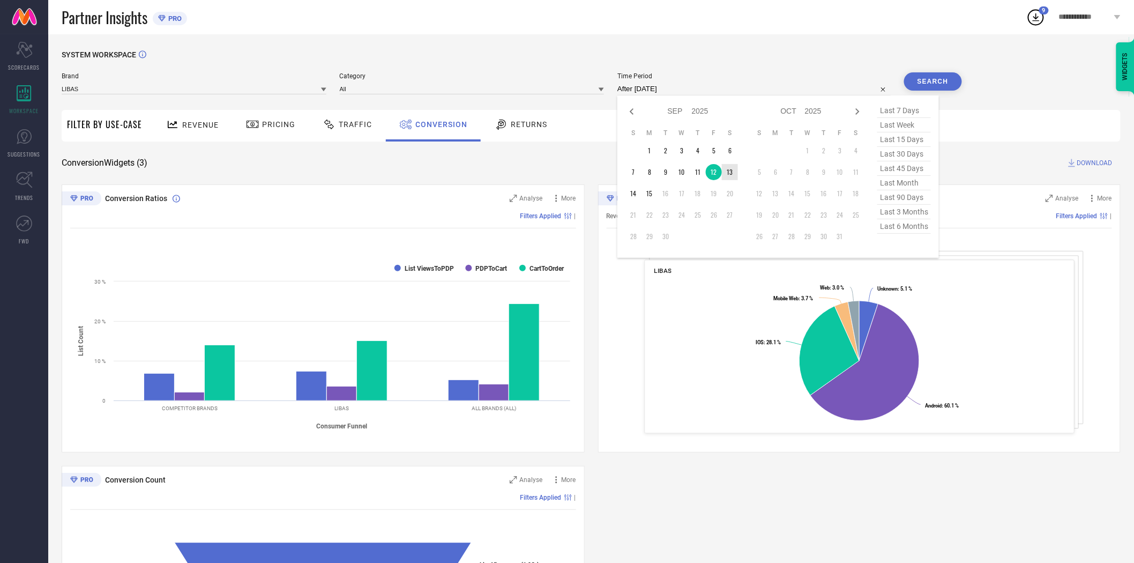
click at [733, 173] on td "13" at bounding box center [730, 172] width 16 height 16
type input "[DATE] to [DATE]"
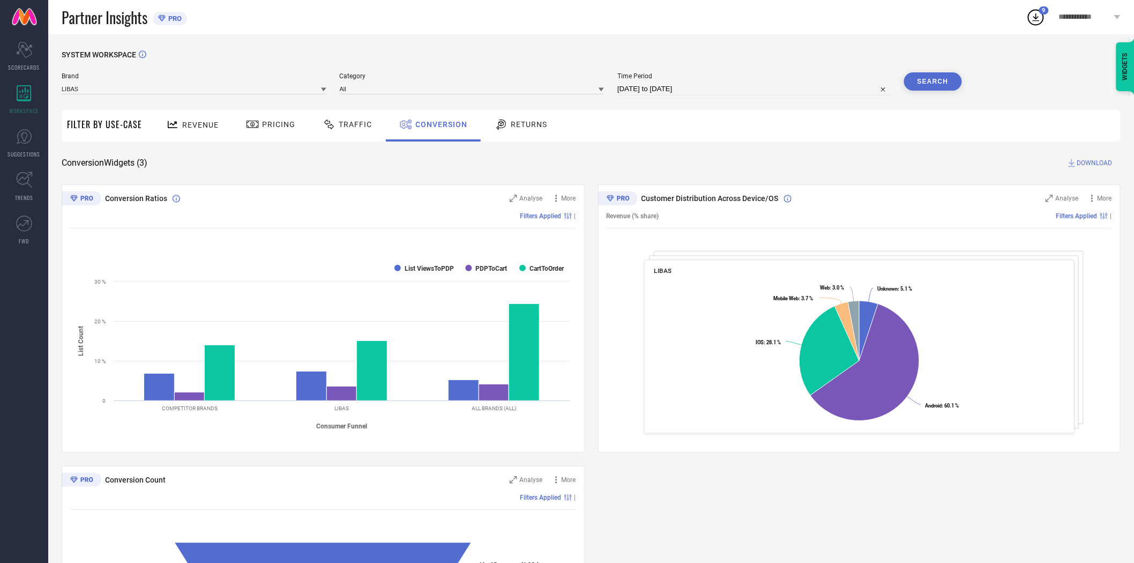
drag, startPoint x: 776, startPoint y: 151, endPoint x: 782, endPoint y: 149, distance: 6.1
click at [778, 151] on div "SYSTEM WORKSPACE Brand LIBAS Category All Time Period [DATE] to [DATE] Search F…" at bounding box center [591, 392] width 1059 height 684
click at [944, 83] on button "Search" at bounding box center [933, 81] width 58 height 18
click at [1101, 162] on span "DOWNLOAD" at bounding box center [1095, 163] width 35 height 11
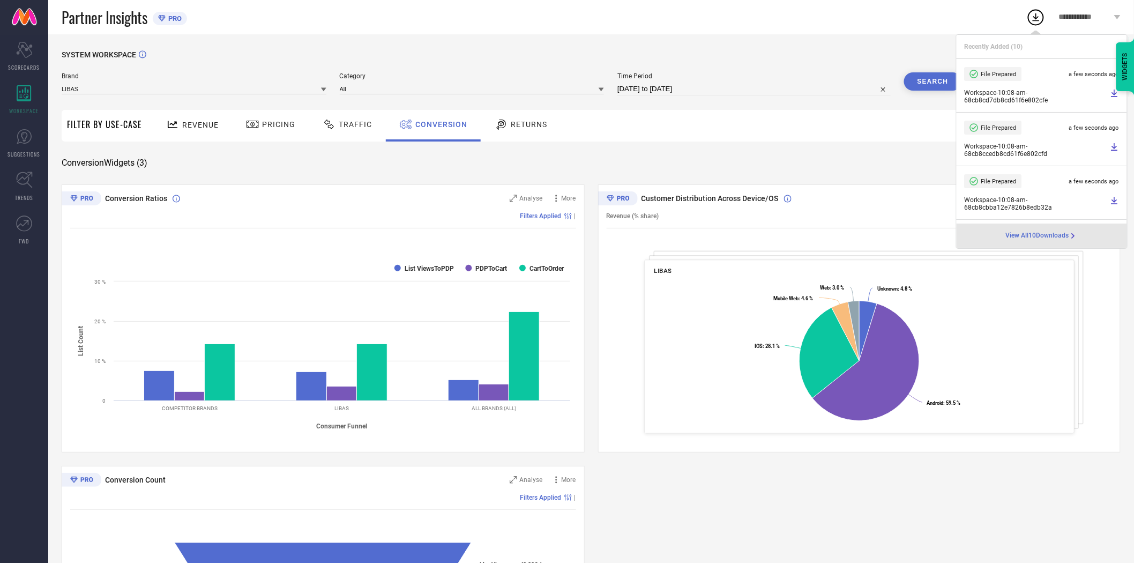
click at [722, 90] on input "[DATE] to [DATE]" at bounding box center [754, 89] width 273 height 13
select select "8"
select select "2025"
select select "9"
select select "2025"
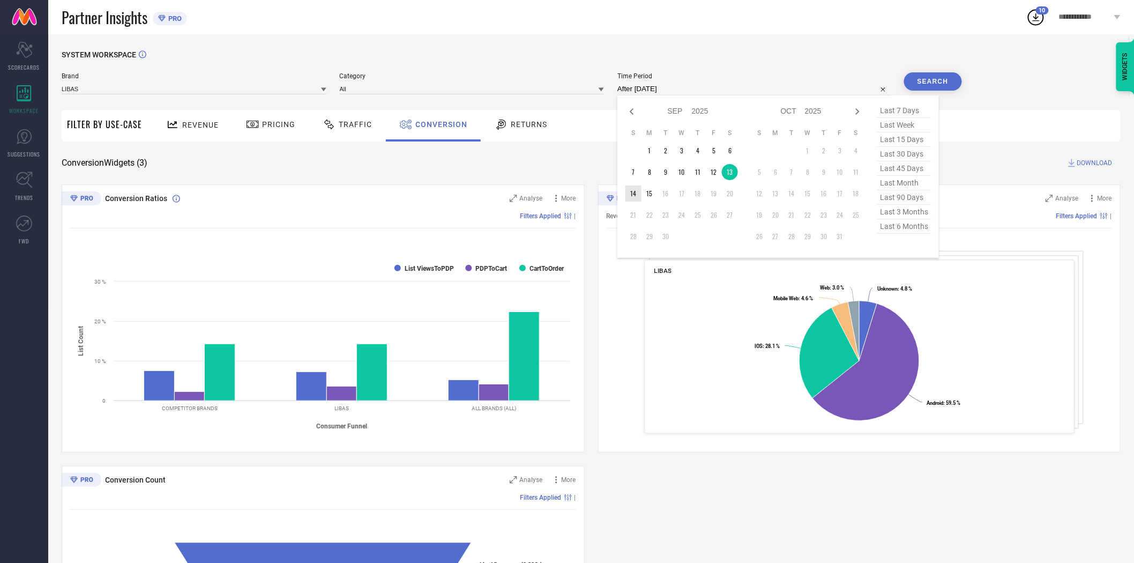
click at [634, 194] on td "14" at bounding box center [634, 194] width 16 height 16
type input "[DATE] to [DATE]"
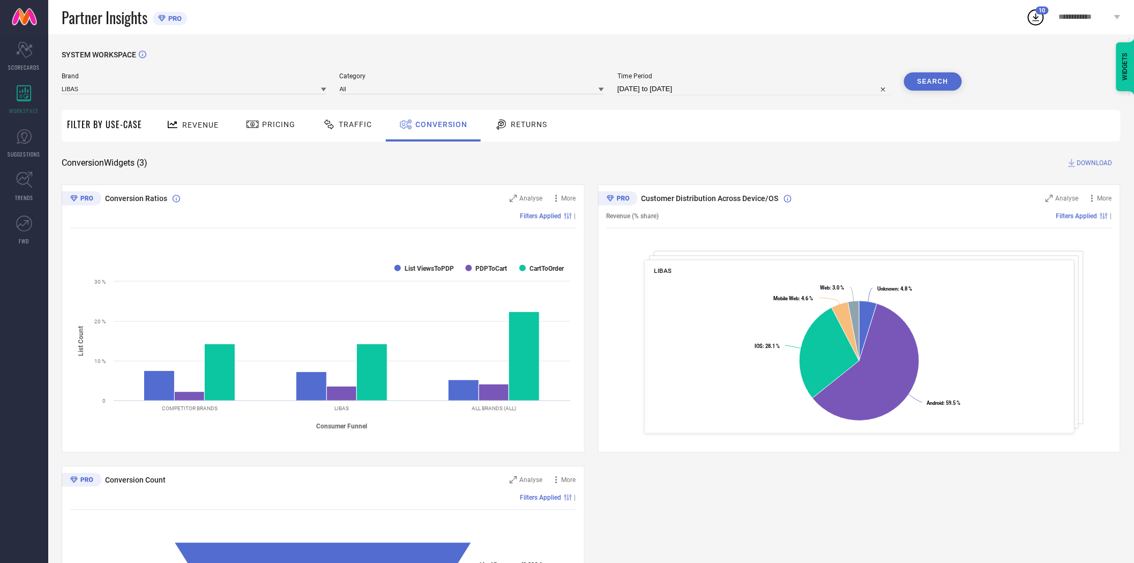
click at [739, 137] on div "Revenue Pricing Traffic Conversion Returns" at bounding box center [634, 126] width 974 height 32
click at [925, 82] on button "Search" at bounding box center [933, 81] width 58 height 18
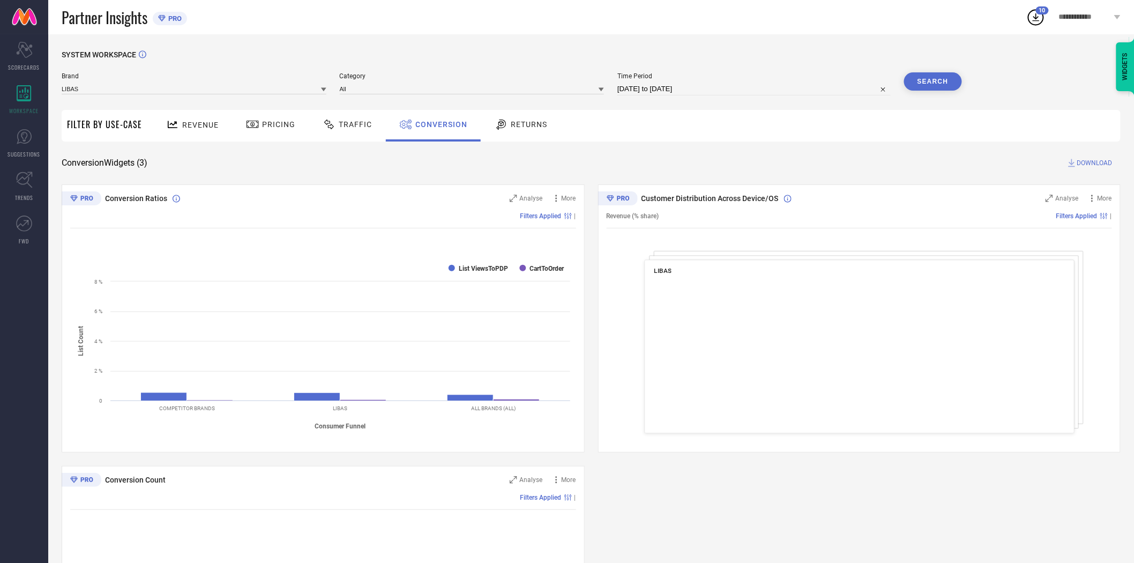
click at [746, 123] on div "Revenue Pricing Traffic Conversion Returns" at bounding box center [634, 126] width 974 height 32
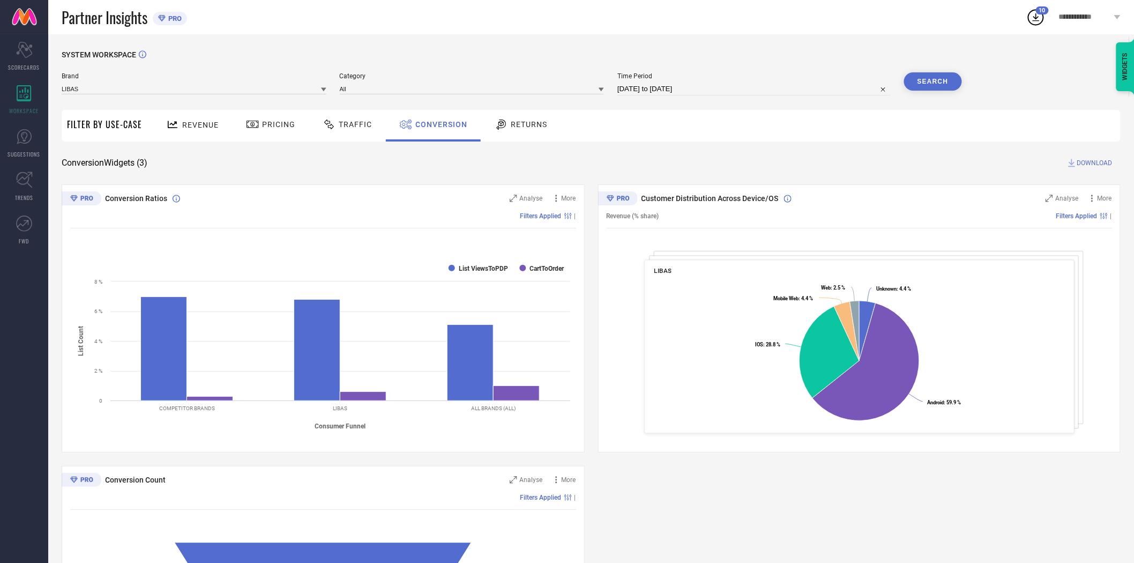
click at [1085, 159] on span "DOWNLOAD" at bounding box center [1095, 163] width 35 height 11
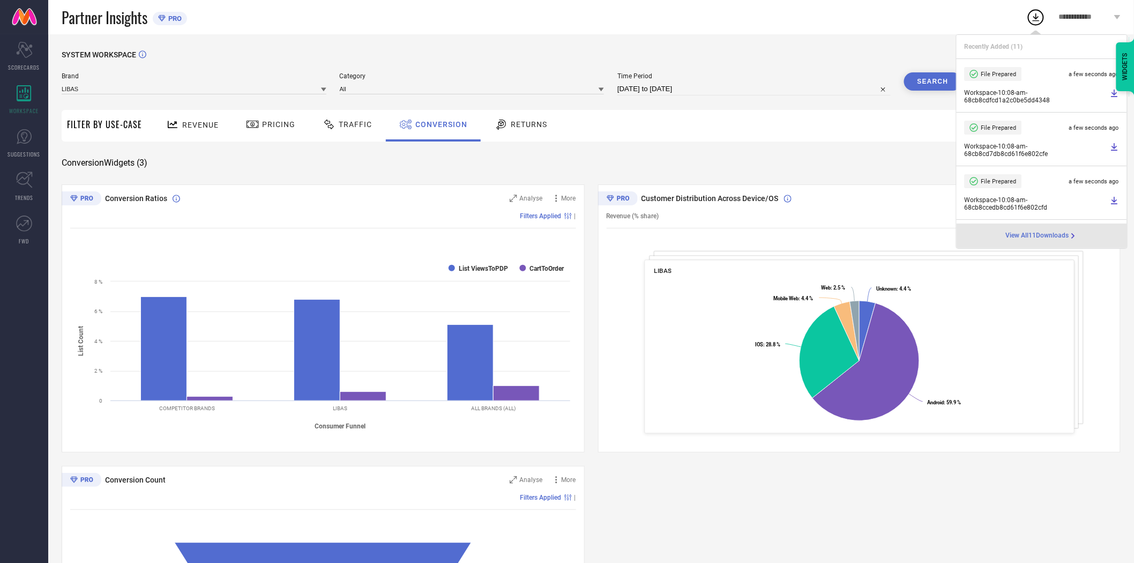
click at [711, 90] on input "[DATE] to [DATE]" at bounding box center [754, 89] width 273 height 13
select select "8"
select select "2025"
select select "9"
select select "2025"
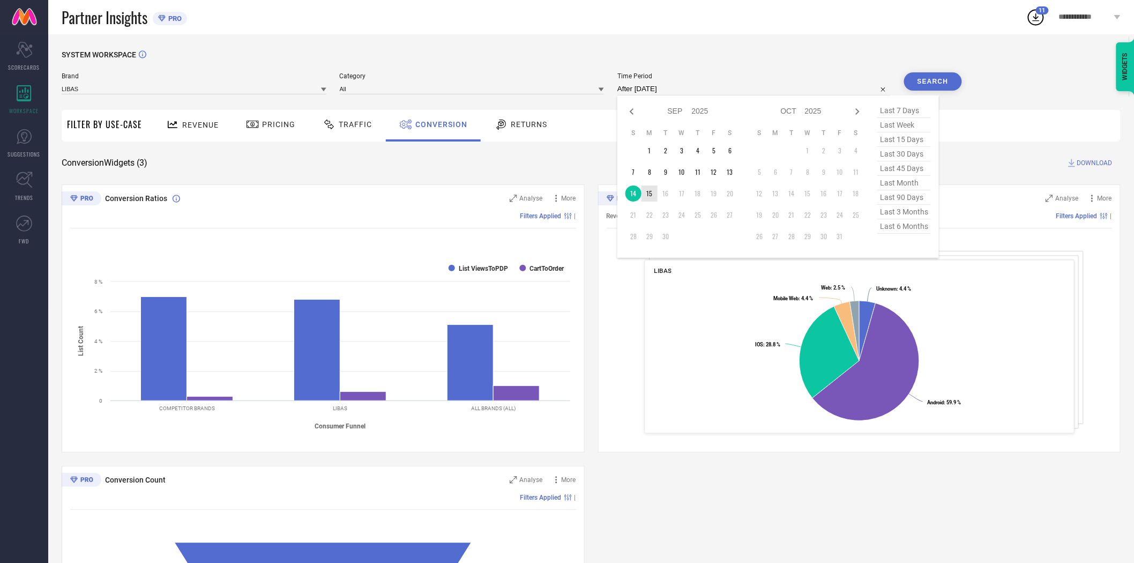
click at [651, 197] on td "15" at bounding box center [650, 194] width 16 height 16
type input "[DATE] to [DATE]"
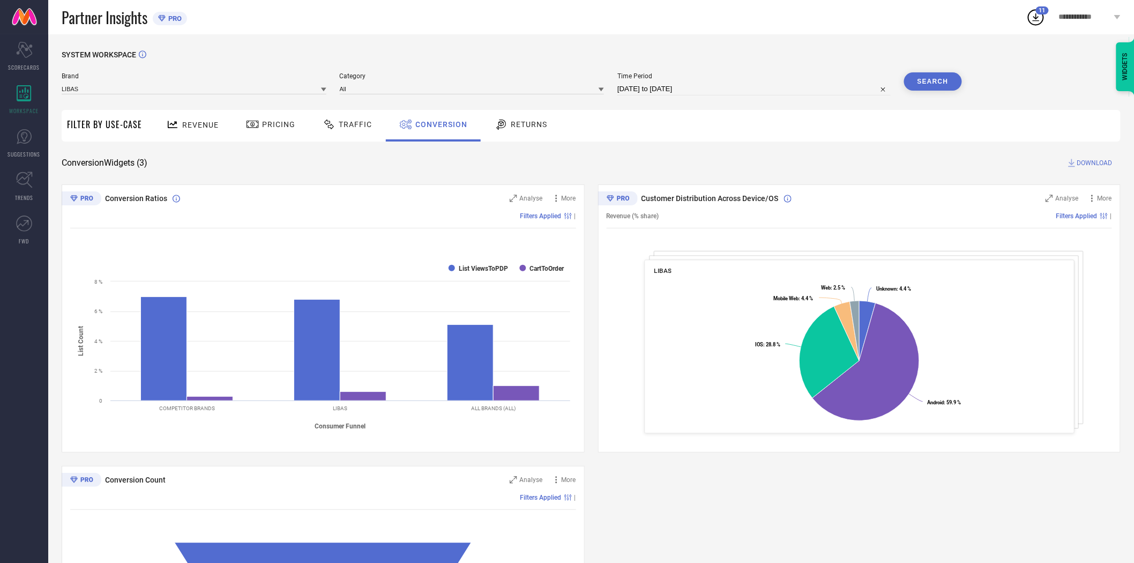
click at [935, 85] on button "Search" at bounding box center [933, 81] width 58 height 18
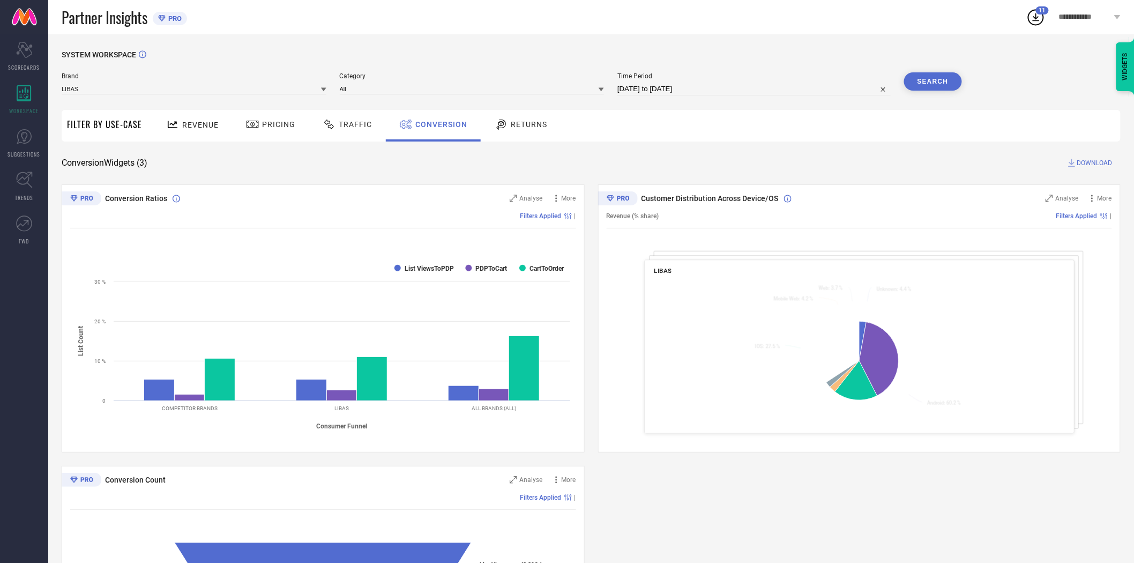
click at [749, 132] on div "Revenue Pricing Traffic Conversion Returns" at bounding box center [634, 126] width 974 height 32
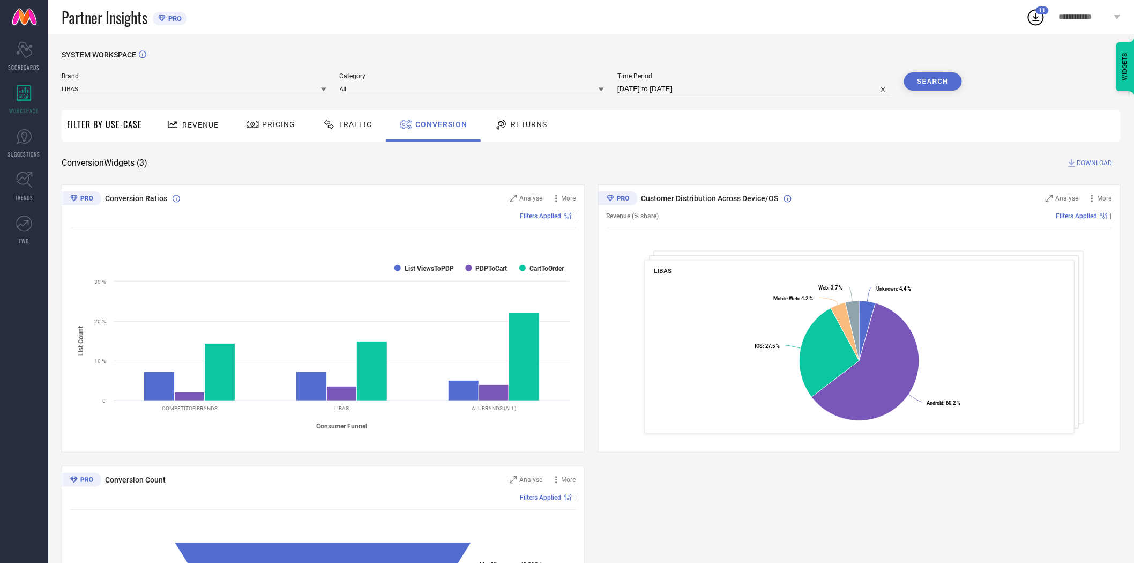
click at [1085, 164] on span "DOWNLOAD" at bounding box center [1095, 163] width 35 height 11
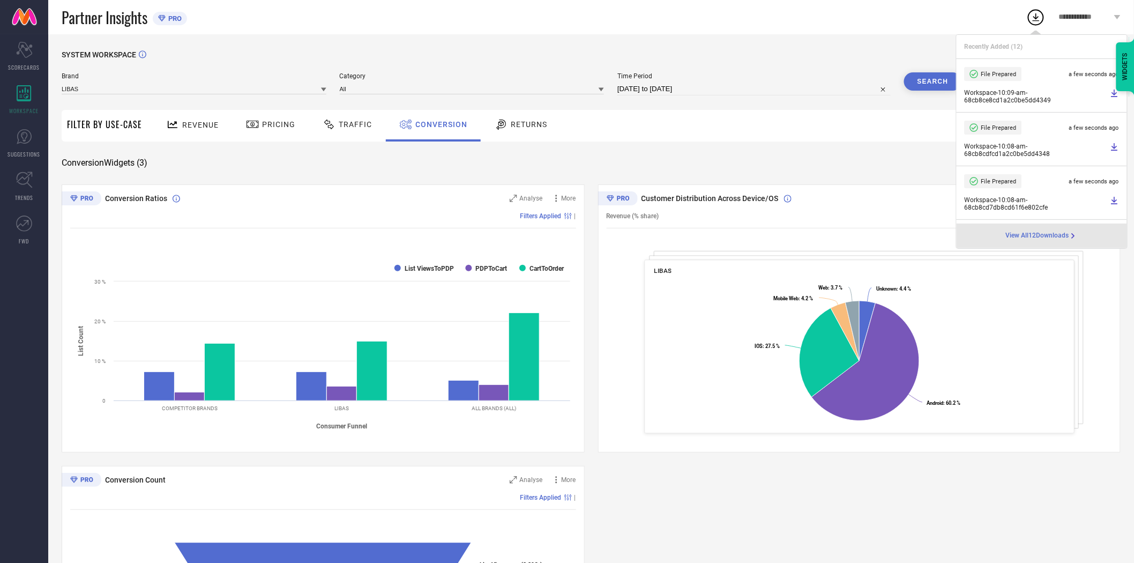
click at [703, 91] on input "[DATE] to [DATE]" at bounding box center [754, 89] width 273 height 13
select select "8"
select select "2025"
select select "9"
select select "2025"
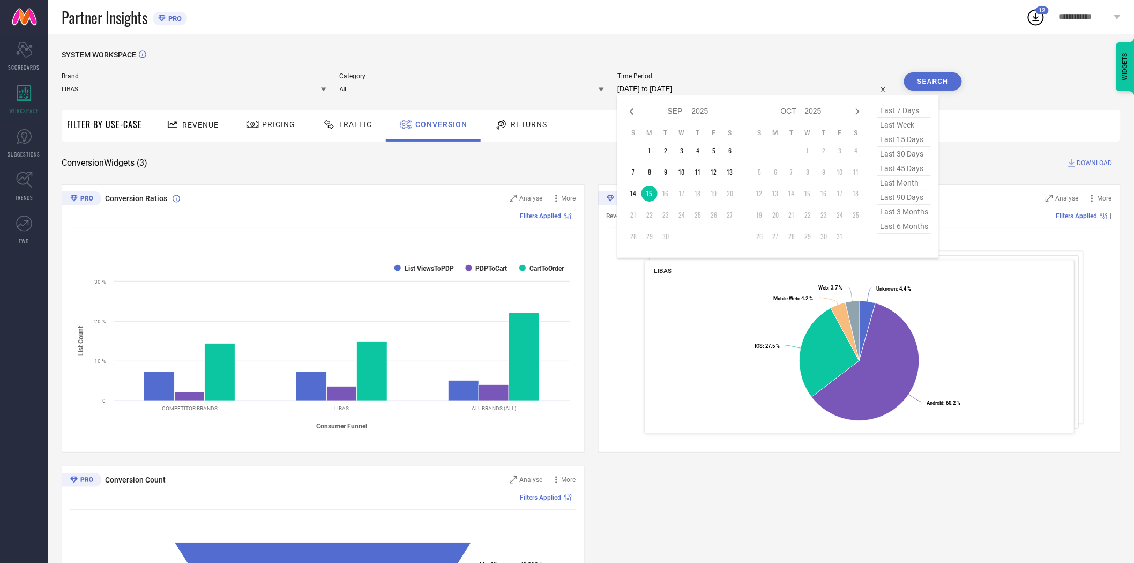
click at [540, 140] on div "Returns" at bounding box center [520, 126] width 79 height 32
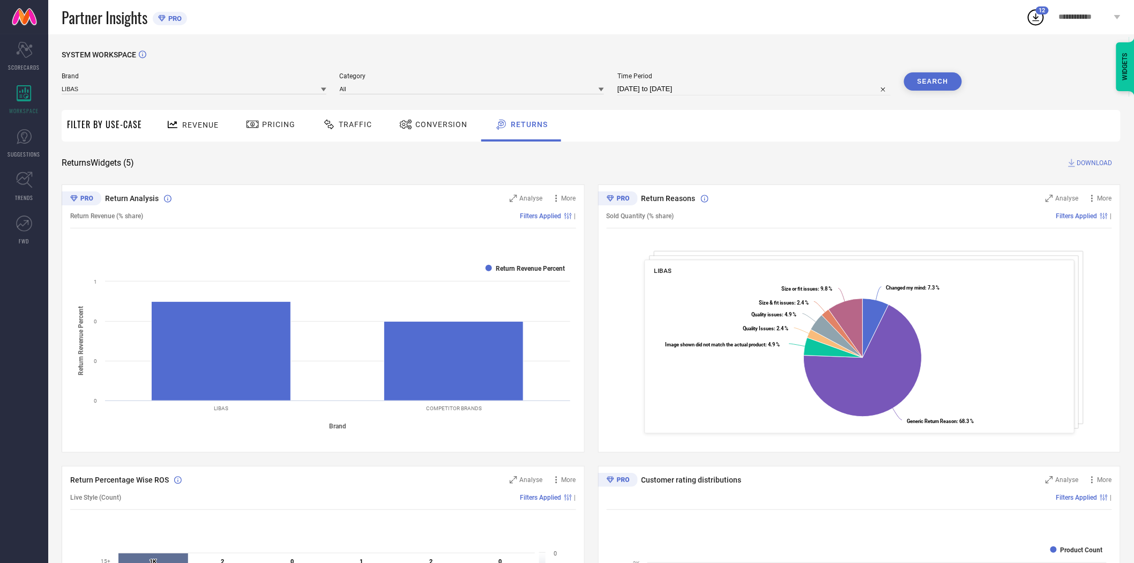
click at [433, 122] on span "Conversion" at bounding box center [442, 124] width 52 height 9
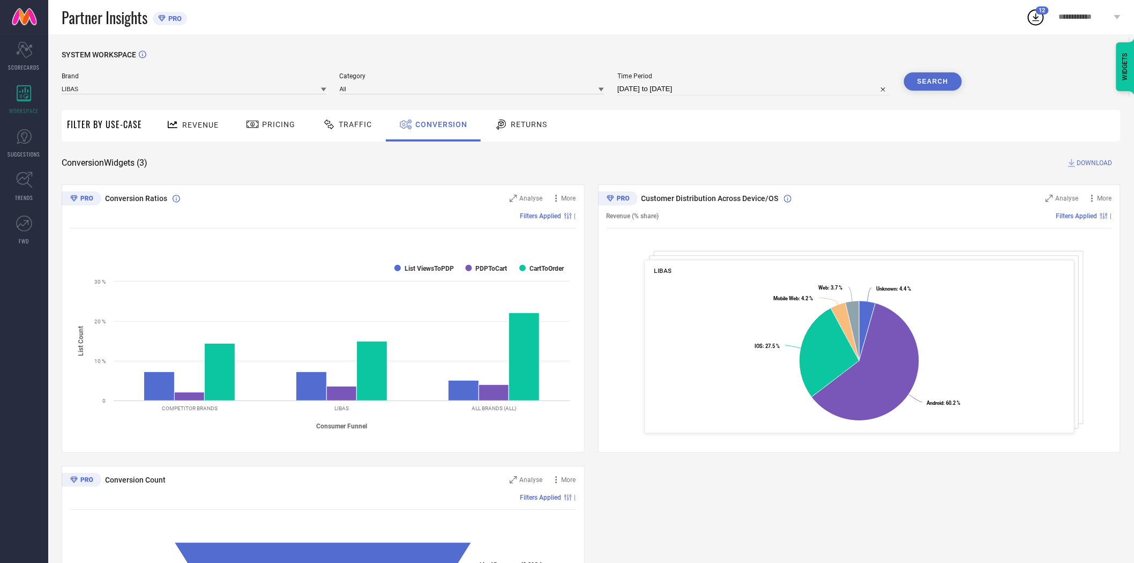
click at [323, 87] on icon at bounding box center [323, 89] width 5 height 5
click at [191, 177] on div "LIBAS ART" at bounding box center [194, 177] width 265 height 18
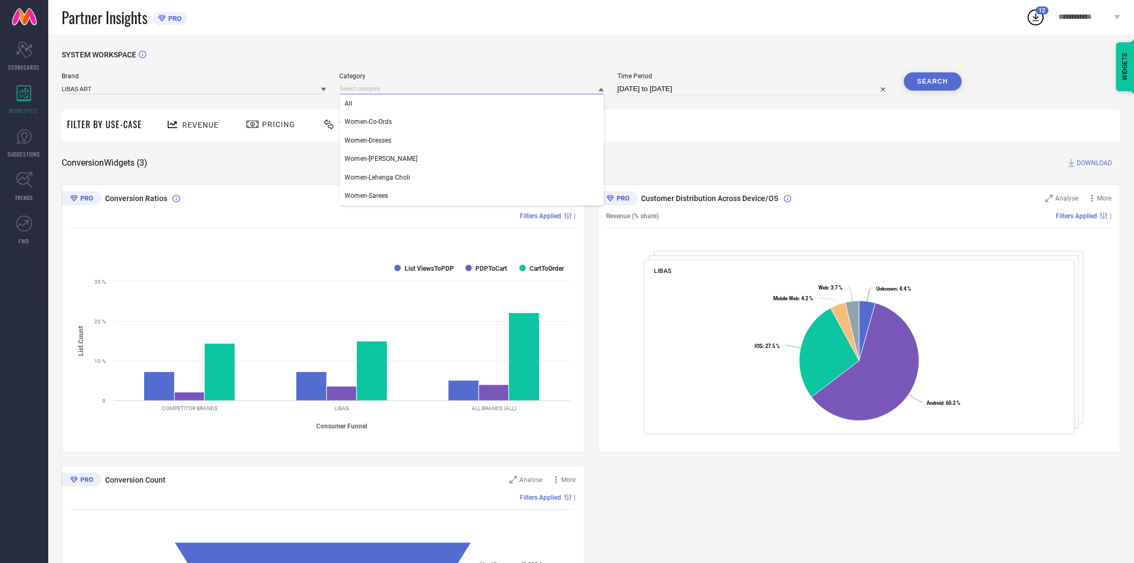
click at [394, 88] on input at bounding box center [472, 88] width 265 height 11
click at [391, 103] on div "All" at bounding box center [472, 103] width 265 height 18
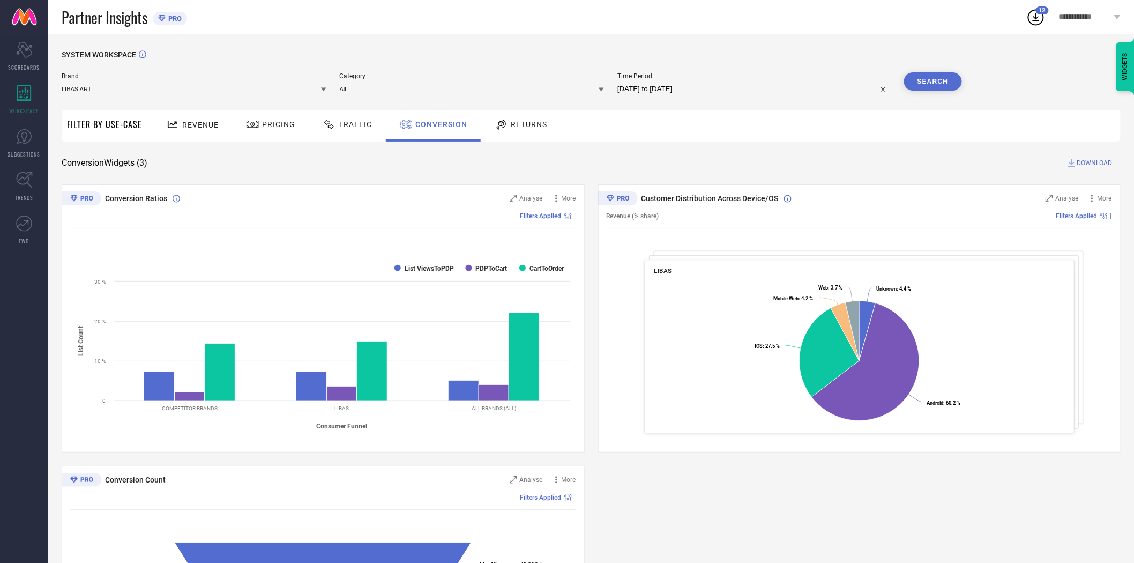
click at [657, 88] on input "[DATE] to [DATE]" at bounding box center [754, 89] width 273 height 13
select select "8"
select select "2025"
select select "9"
select select "2025"
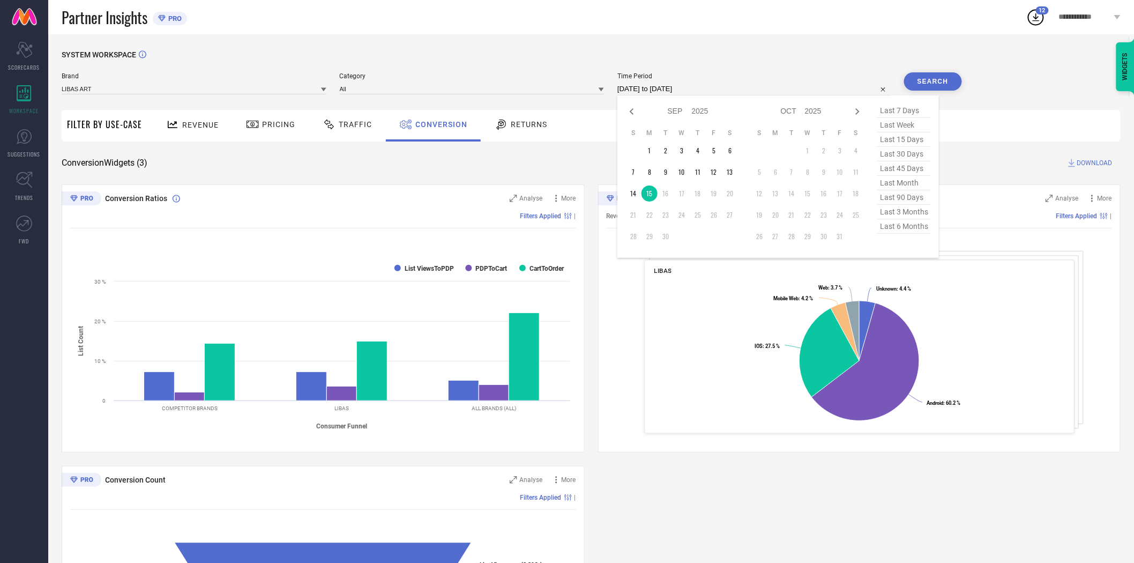
click at [657, 88] on input "[DATE] to [DATE]" at bounding box center [754, 89] width 273 height 13
click at [760, 54] on div "SYSTEM WORKSPACE" at bounding box center [591, 61] width 1059 height 22
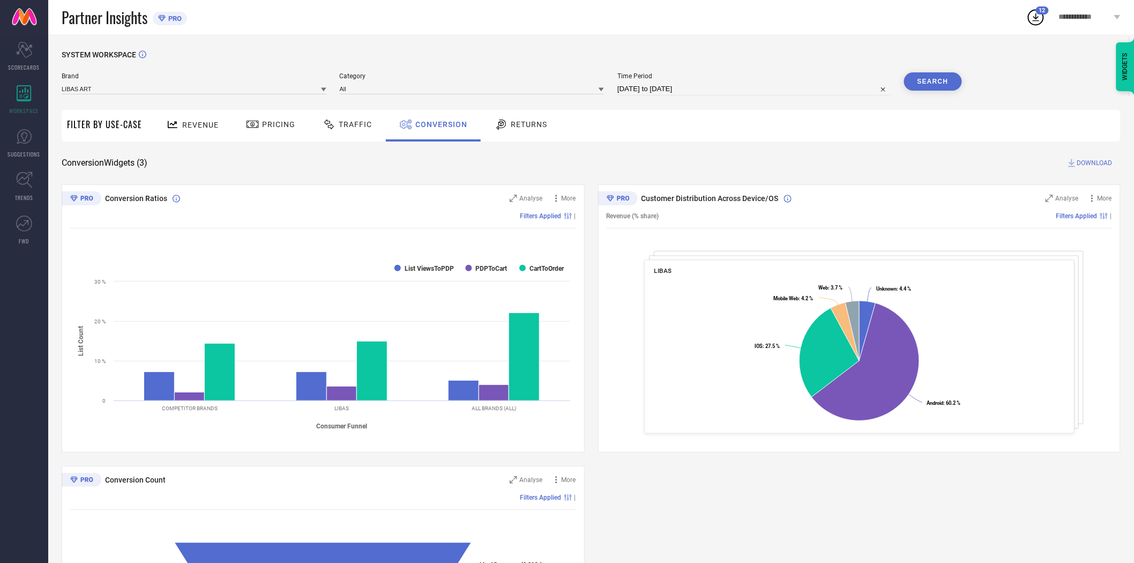
click at [920, 83] on button "Search" at bounding box center [933, 81] width 58 height 18
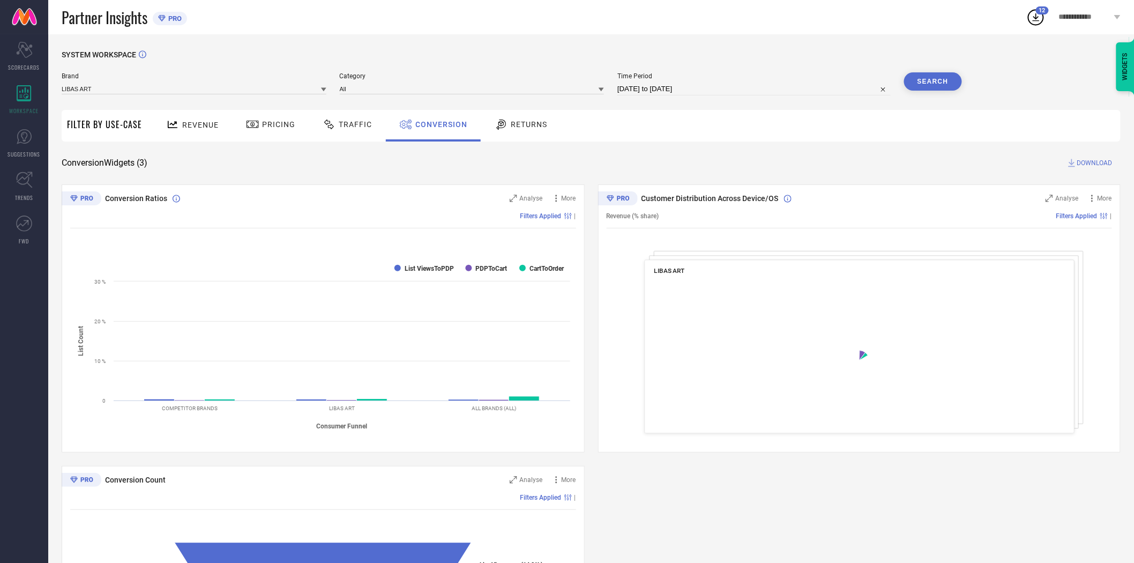
click at [1094, 162] on span "DOWNLOAD" at bounding box center [1095, 163] width 35 height 11
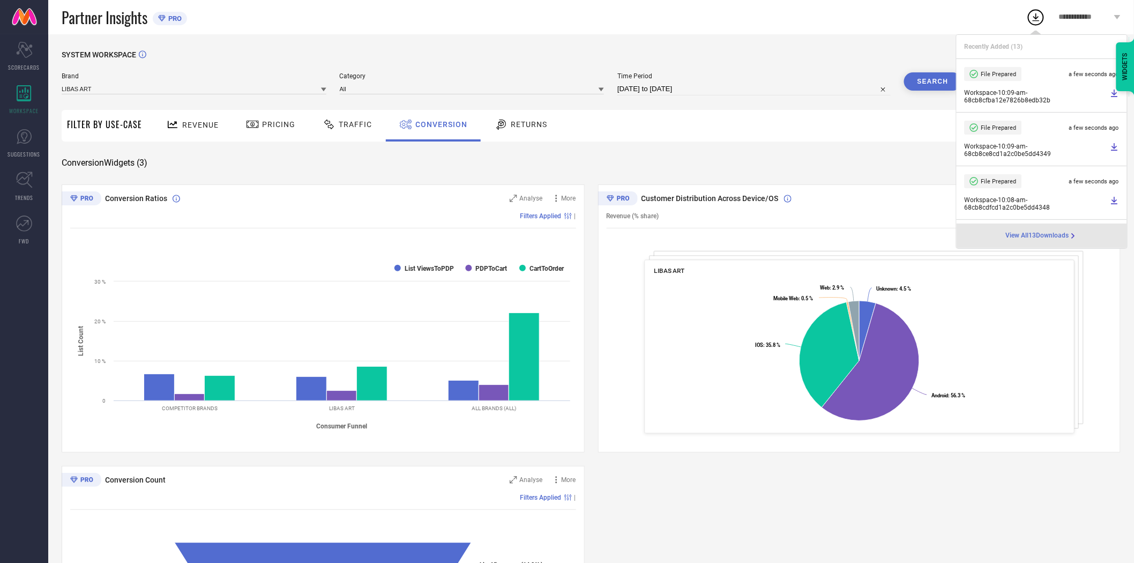
click at [737, 89] on input "[DATE] to [DATE]" at bounding box center [754, 89] width 273 height 13
select select "8"
select select "2025"
select select "9"
select select "2025"
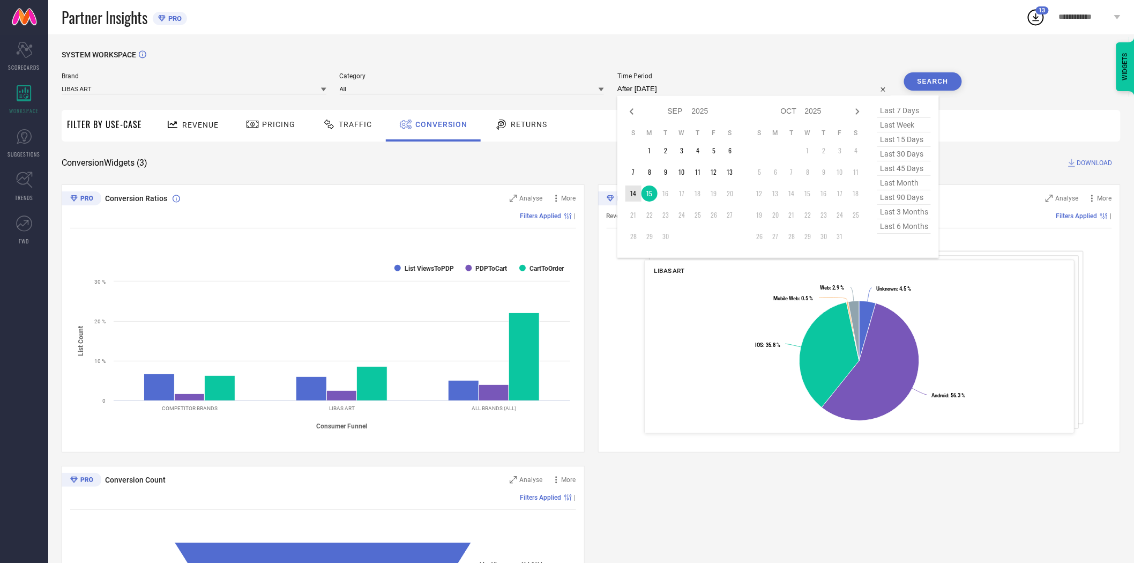
click at [633, 195] on td "14" at bounding box center [634, 194] width 16 height 16
type input "[DATE] to [DATE]"
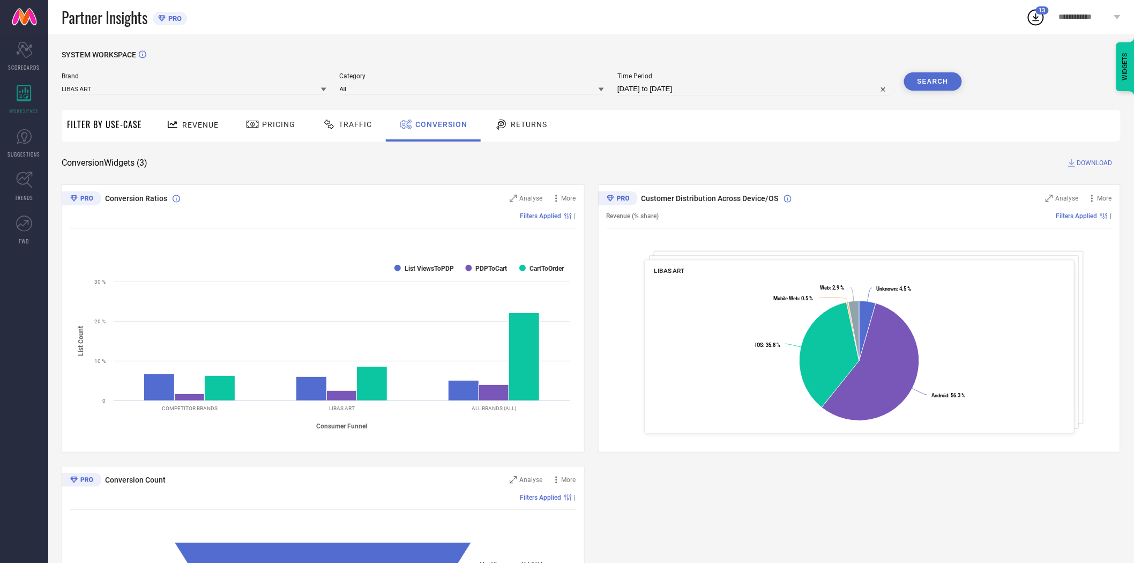
click at [933, 84] on button "Search" at bounding box center [933, 81] width 58 height 18
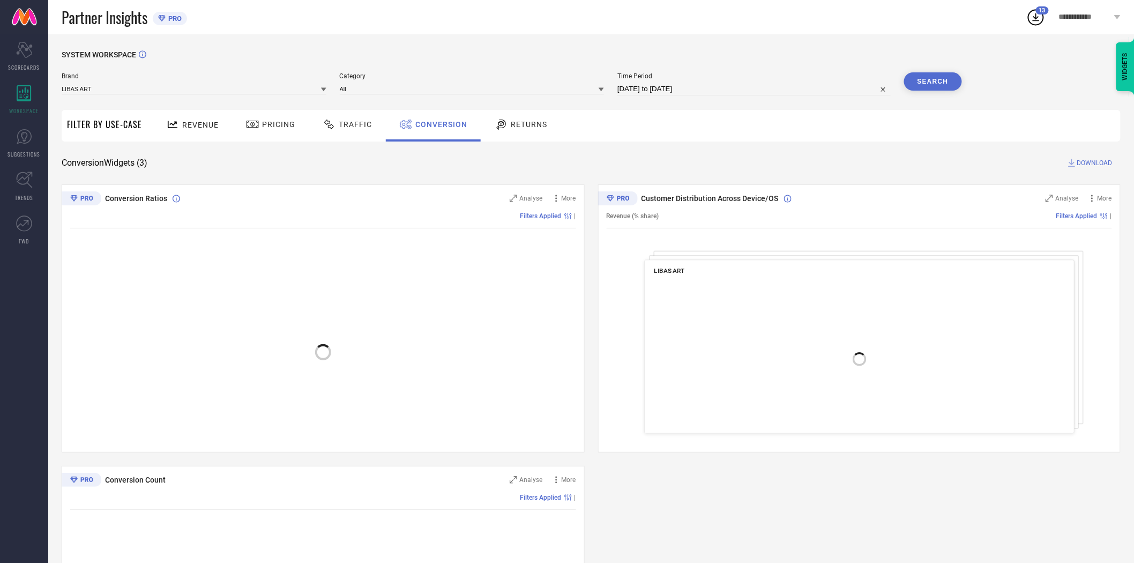
click at [726, 130] on div "Revenue Pricing Traffic Conversion Returns" at bounding box center [634, 126] width 974 height 32
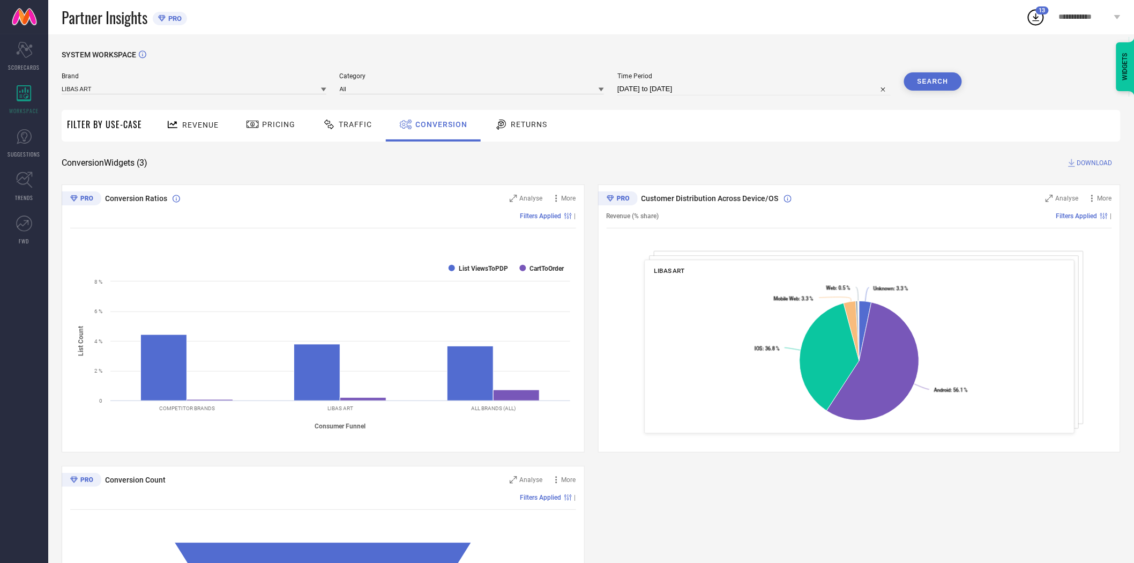
click at [1091, 161] on span "DOWNLOAD" at bounding box center [1095, 163] width 35 height 11
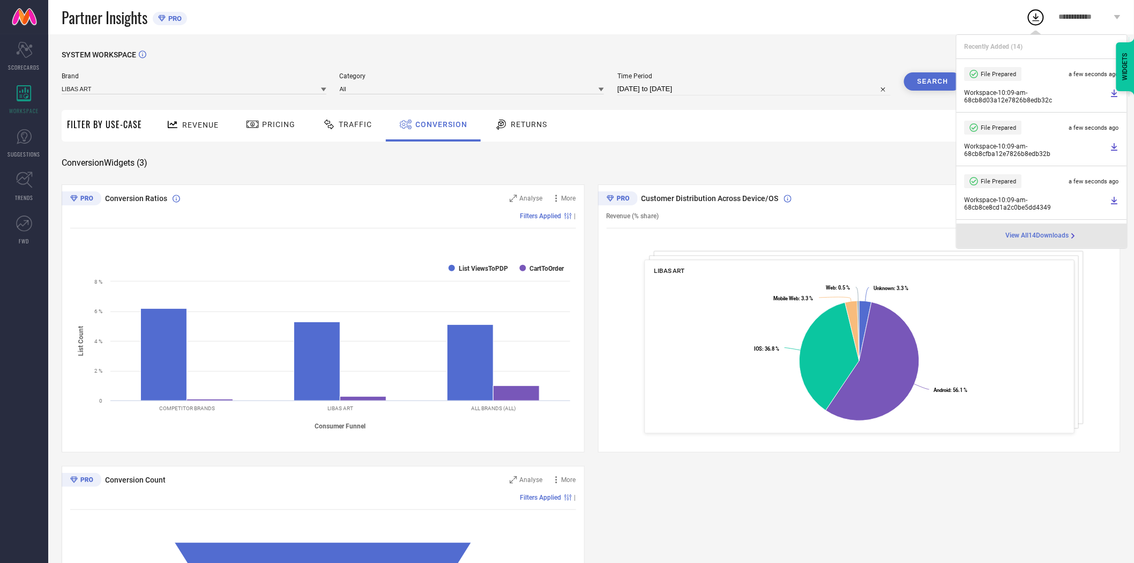
click at [728, 92] on input "[DATE] to [DATE]" at bounding box center [754, 89] width 273 height 13
select select "8"
select select "2025"
select select "9"
select select "2025"
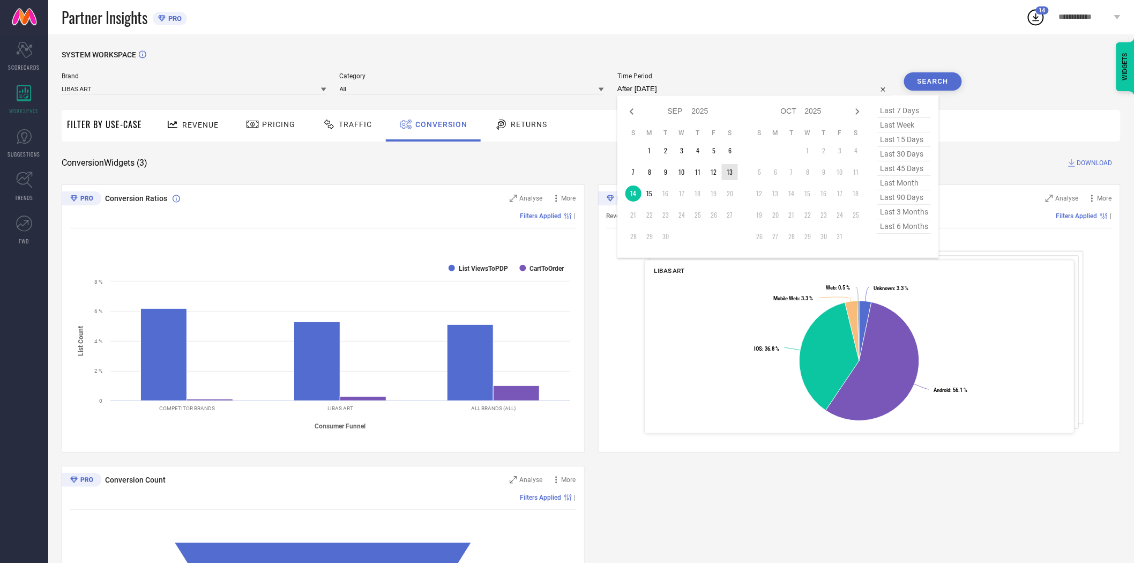
click at [730, 179] on td "13" at bounding box center [730, 172] width 16 height 16
type input "[DATE] to [DATE]"
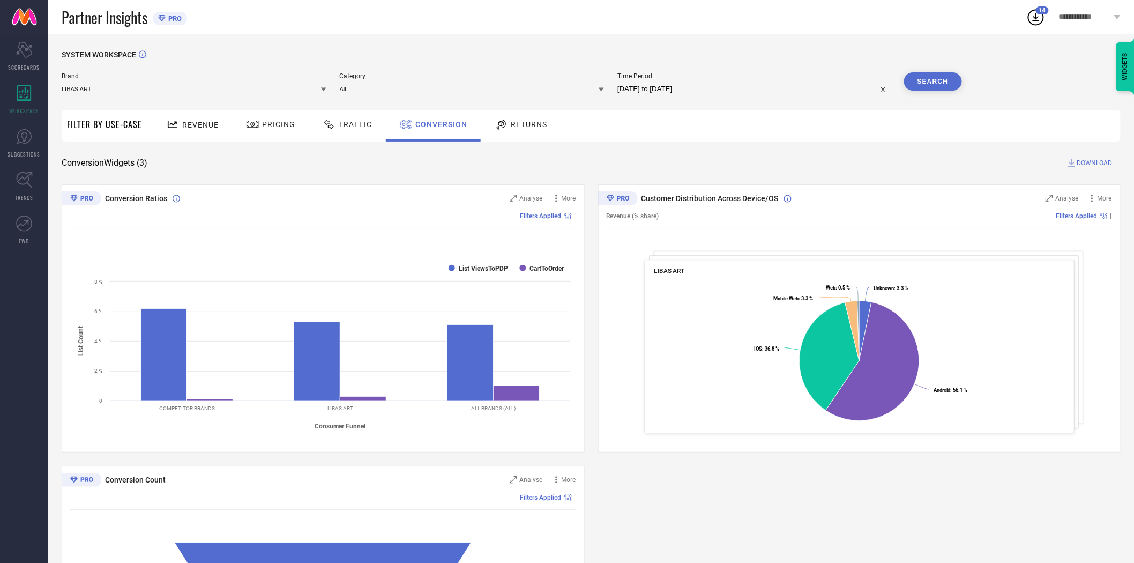
click at [926, 80] on button "Search" at bounding box center [933, 81] width 58 height 18
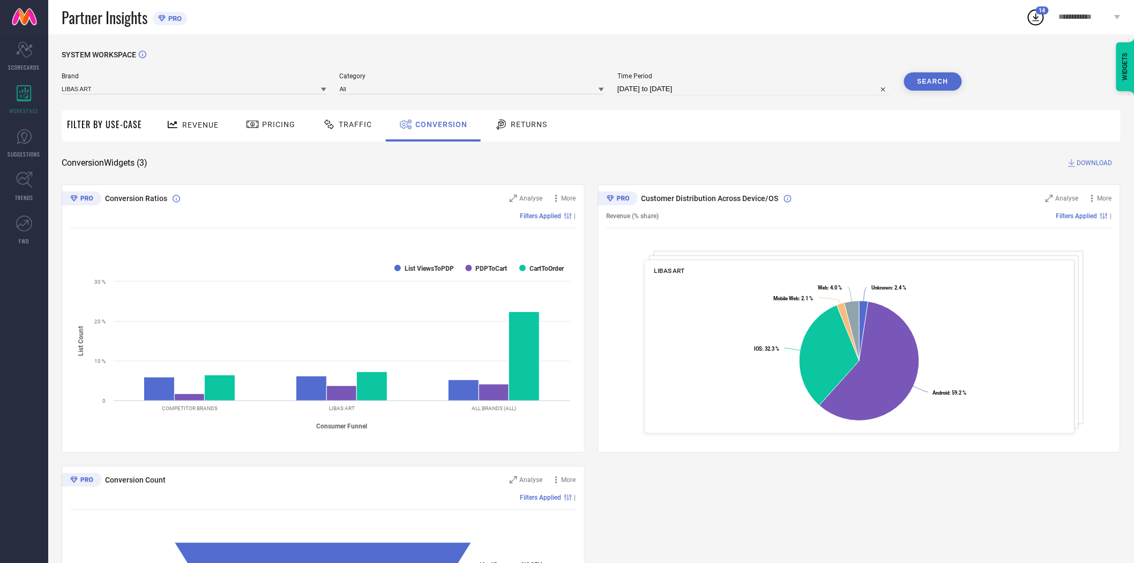
click at [1092, 164] on span "DOWNLOAD" at bounding box center [1095, 163] width 35 height 11
click at [931, 81] on button "Search" at bounding box center [933, 81] width 58 height 18
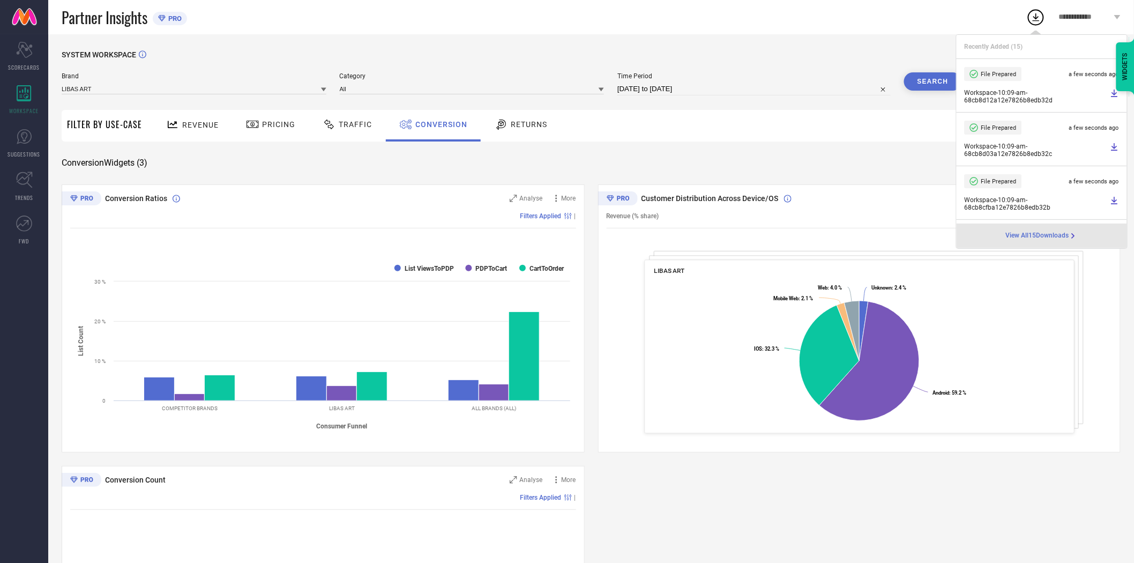
select select "8"
select select "2025"
select select "9"
select select "2025"
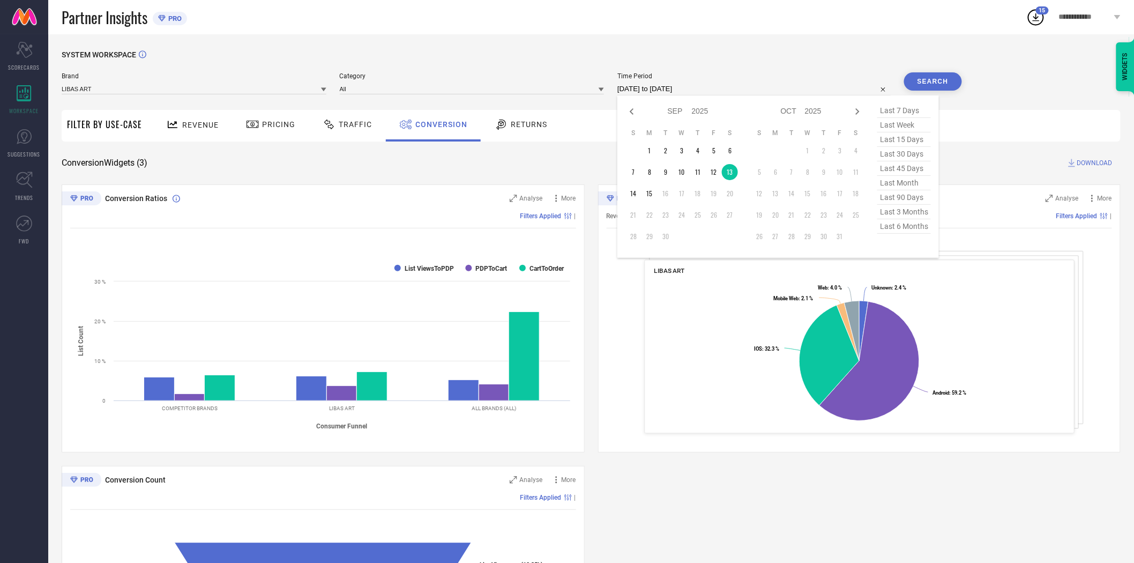
click at [740, 88] on input "[DATE] to [DATE]" at bounding box center [754, 89] width 273 height 13
click at [712, 172] on td "12" at bounding box center [714, 172] width 16 height 16
type input "[DATE] to [DATE]"
drag, startPoint x: 712, startPoint y: 172, endPoint x: 738, endPoint y: 148, distance: 34.9
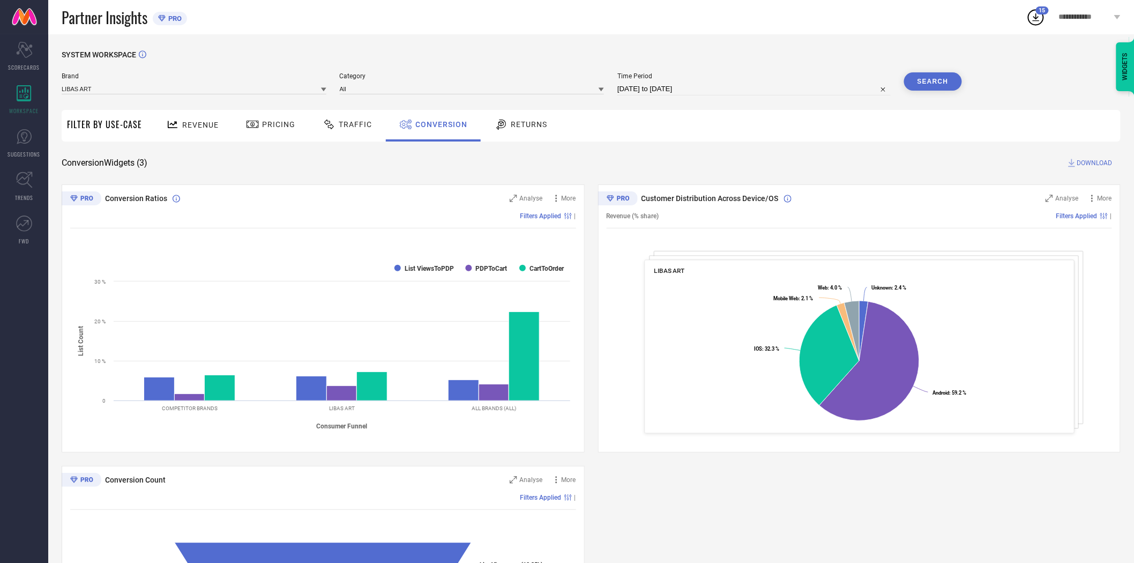
drag, startPoint x: 789, startPoint y: 131, endPoint x: 970, endPoint y: 69, distance: 191.6
click at [790, 131] on div "Revenue Pricing Traffic Conversion Returns" at bounding box center [634, 126] width 974 height 32
click at [948, 84] on button "Search" at bounding box center [933, 81] width 58 height 18
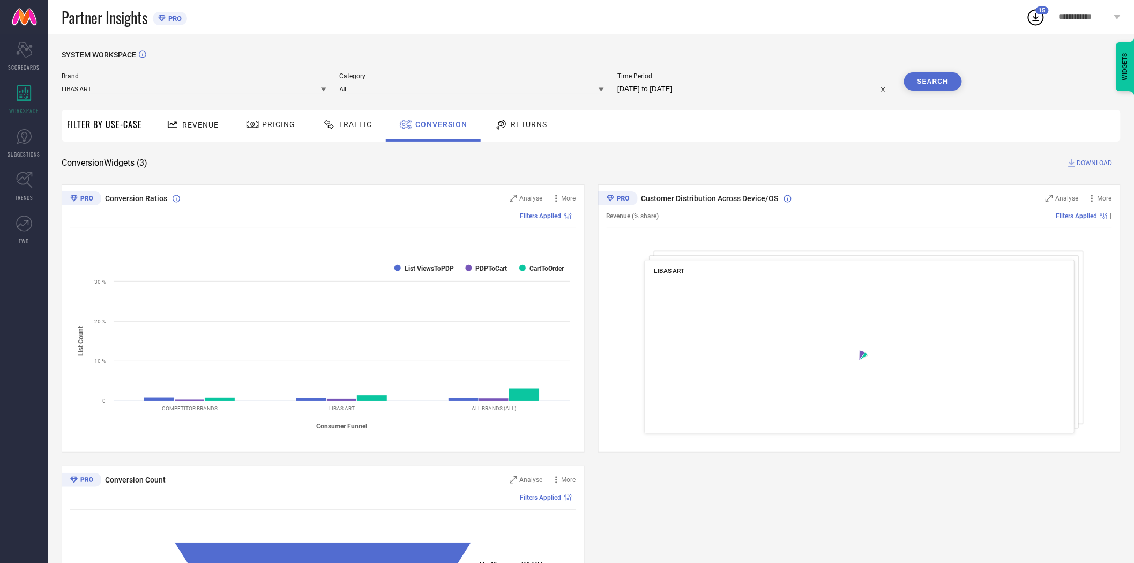
click at [717, 132] on div "Revenue Pricing Traffic Conversion Returns" at bounding box center [634, 126] width 974 height 32
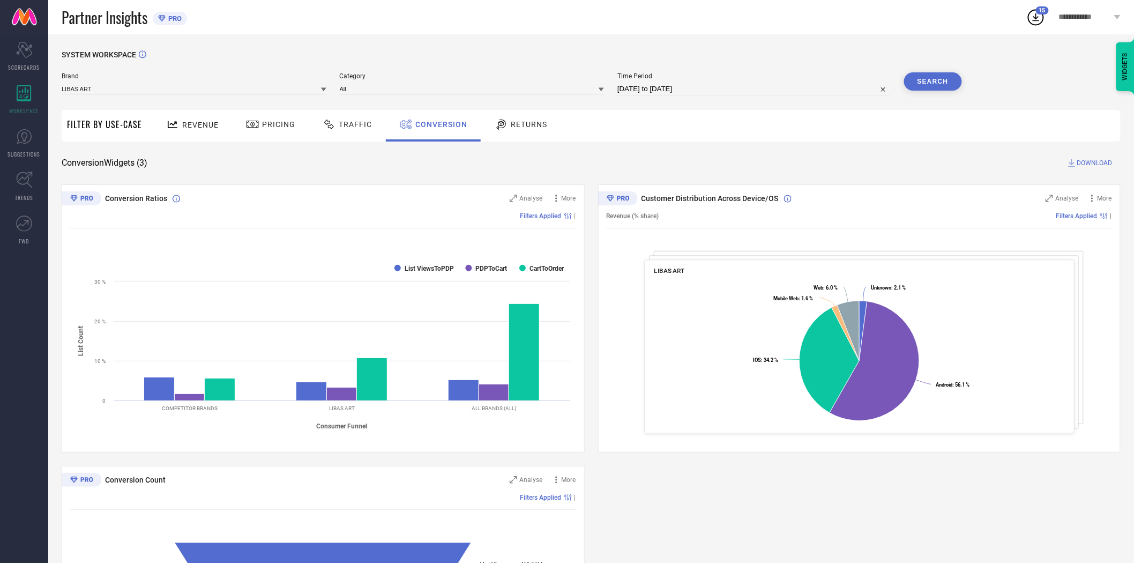
click at [1088, 161] on span "DOWNLOAD" at bounding box center [1095, 163] width 35 height 11
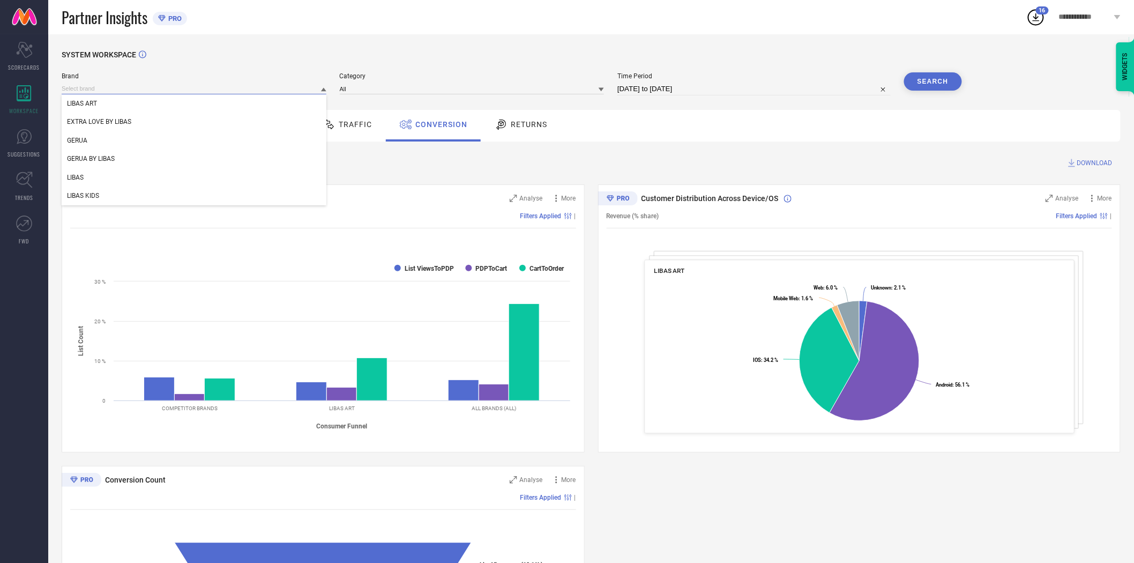
click at [247, 90] on input at bounding box center [194, 88] width 265 height 11
click at [202, 188] on div "LIBAS KIDS" at bounding box center [194, 196] width 265 height 18
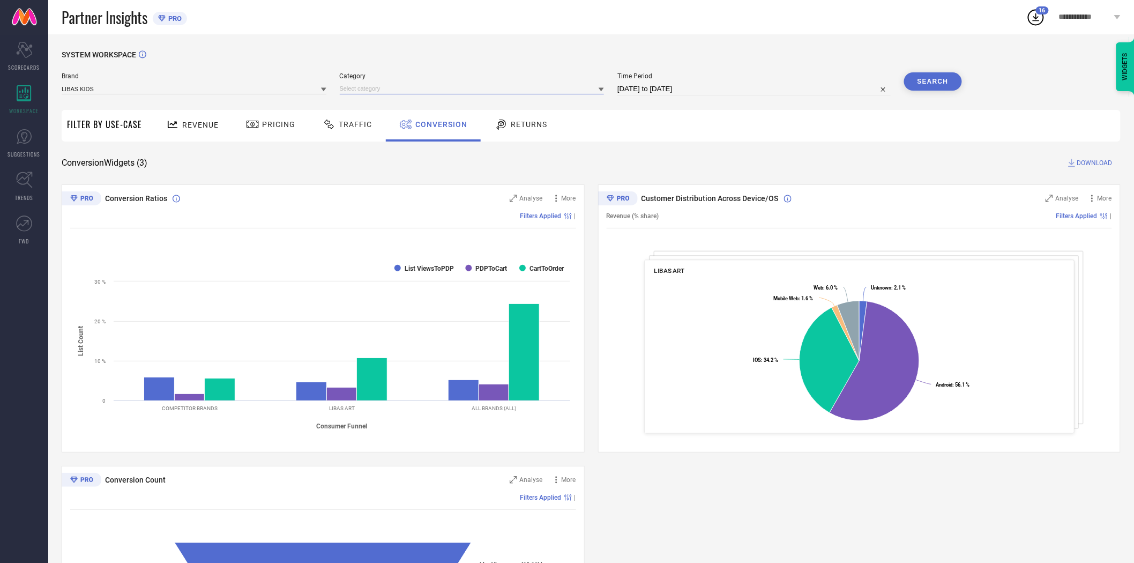
click at [382, 93] on input at bounding box center [472, 88] width 265 height 11
click at [382, 104] on div "All" at bounding box center [472, 103] width 265 height 18
click at [924, 82] on button "Search" at bounding box center [933, 81] width 58 height 18
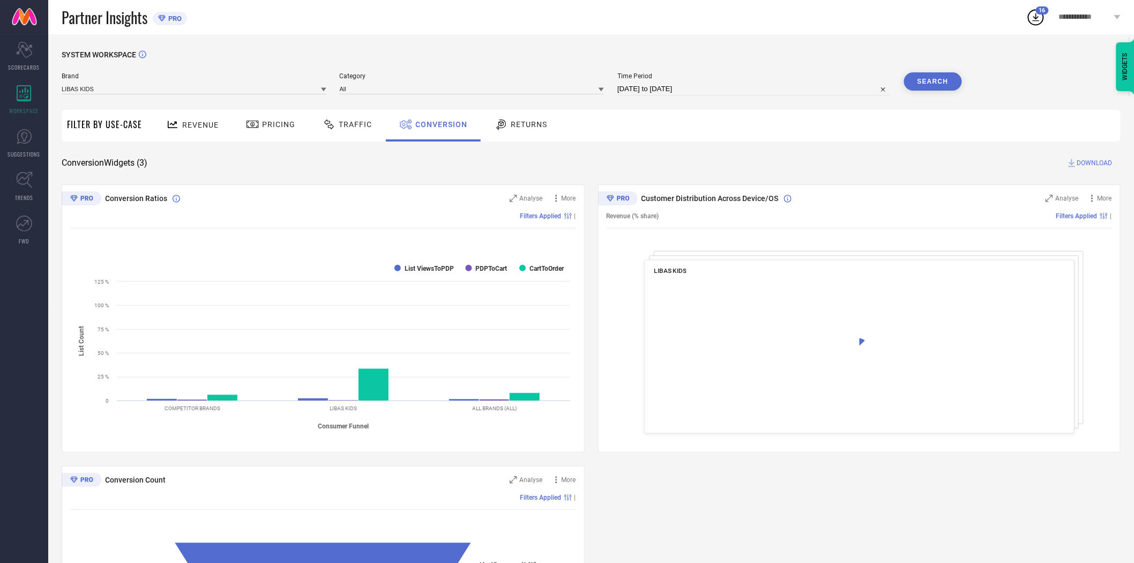
drag, startPoint x: 1090, startPoint y: 159, endPoint x: 1082, endPoint y: 159, distance: 8.0
click at [1090, 159] on span "DOWNLOAD" at bounding box center [1095, 163] width 35 height 11
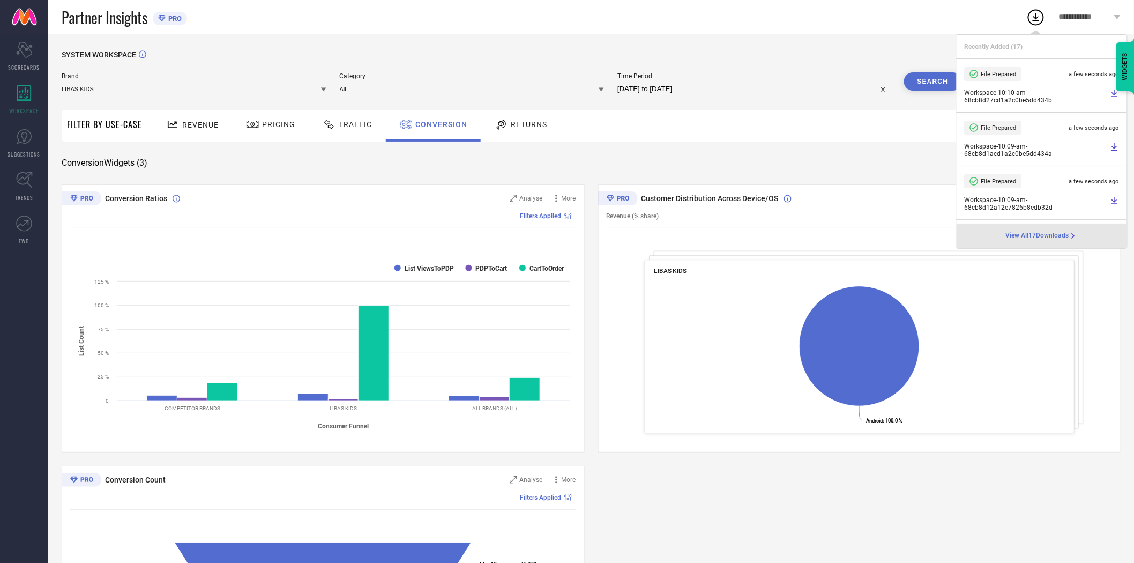
click at [720, 88] on input "[DATE] to [DATE]" at bounding box center [754, 89] width 273 height 13
select select "8"
select select "2025"
select select "9"
select select "2025"
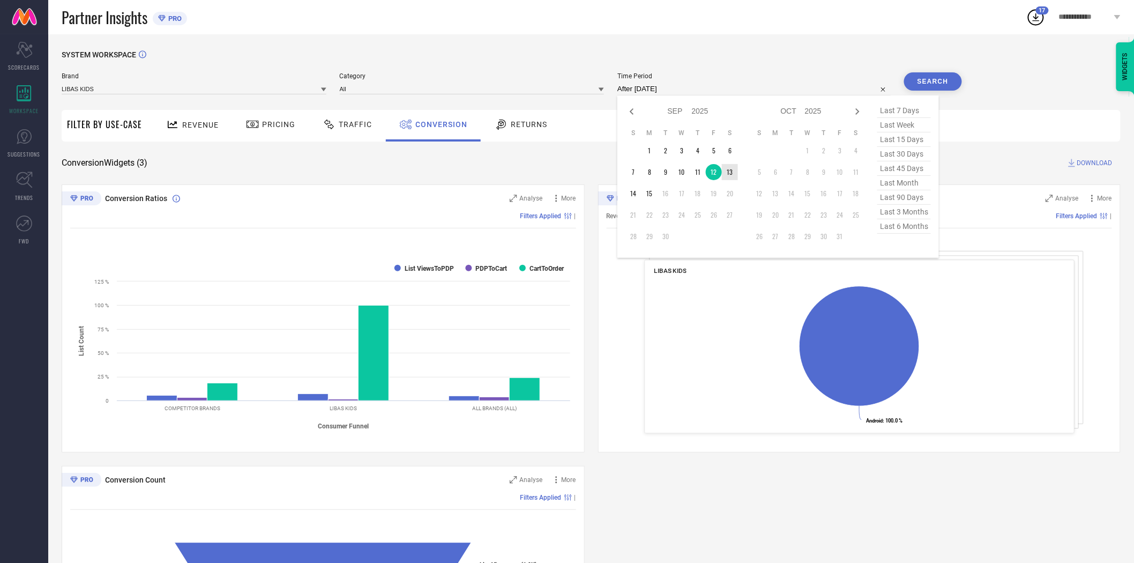
click at [730, 169] on td "13" at bounding box center [730, 172] width 16 height 16
type input "[DATE] to [DATE]"
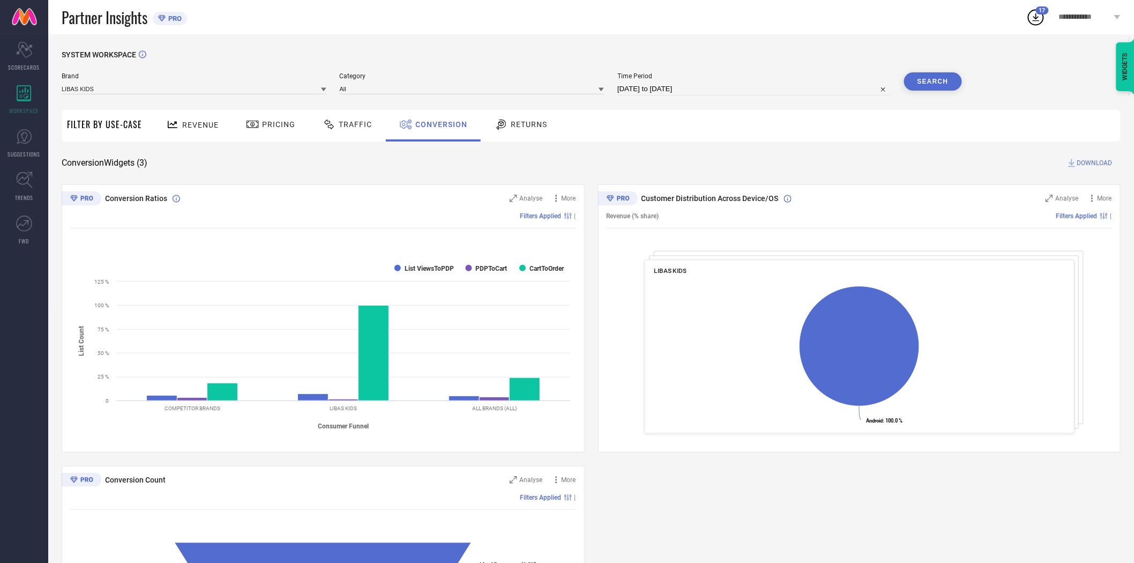
click at [930, 84] on button "Search" at bounding box center [933, 81] width 58 height 18
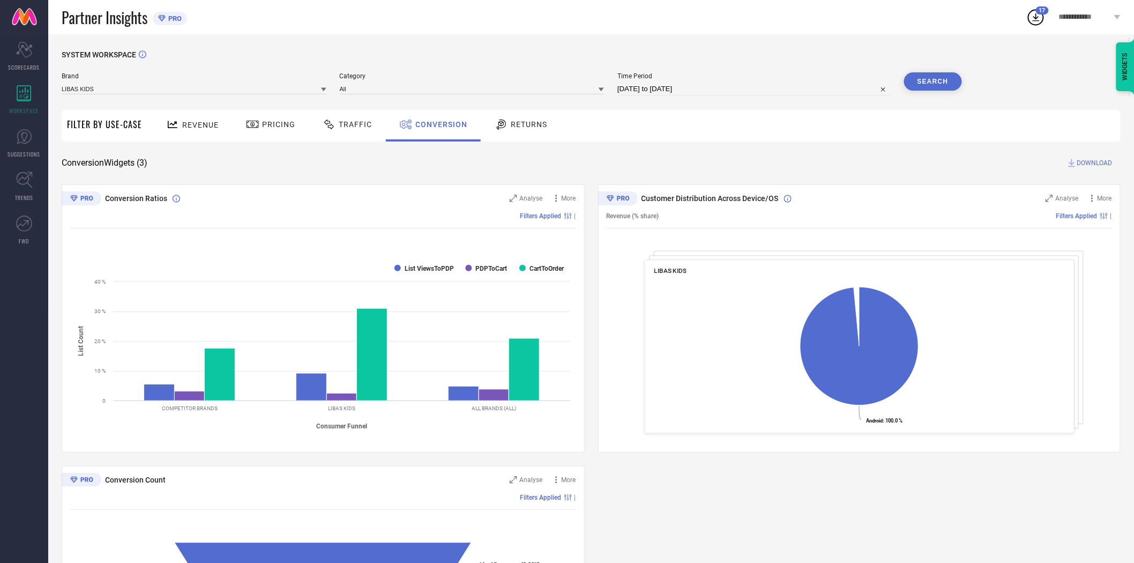
click at [783, 130] on div "Revenue Pricing Traffic Conversion Returns" at bounding box center [634, 126] width 974 height 32
click at [953, 85] on button "Search" at bounding box center [933, 81] width 58 height 18
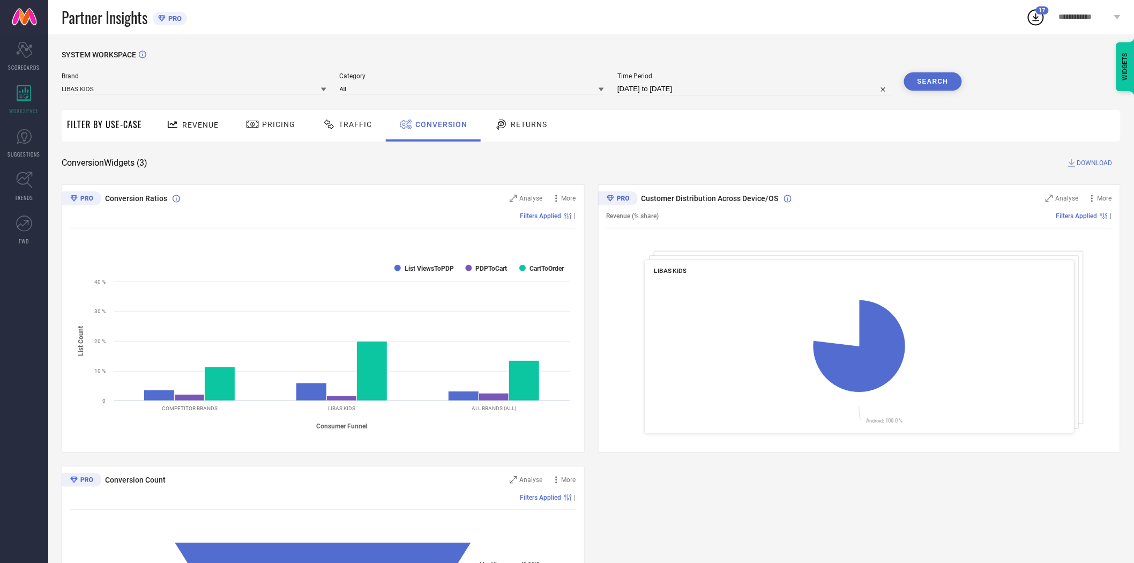
click at [1092, 161] on span "DOWNLOAD" at bounding box center [1095, 163] width 35 height 11
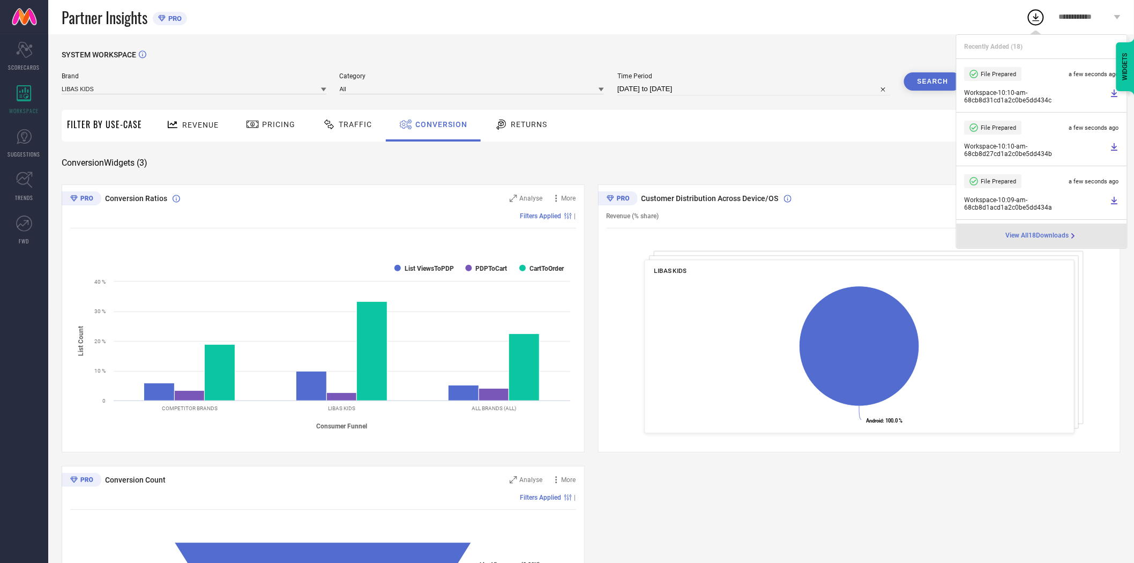
click at [721, 91] on input "[DATE] to [DATE]" at bounding box center [754, 89] width 273 height 13
select select "8"
select select "2025"
select select "9"
select select "2025"
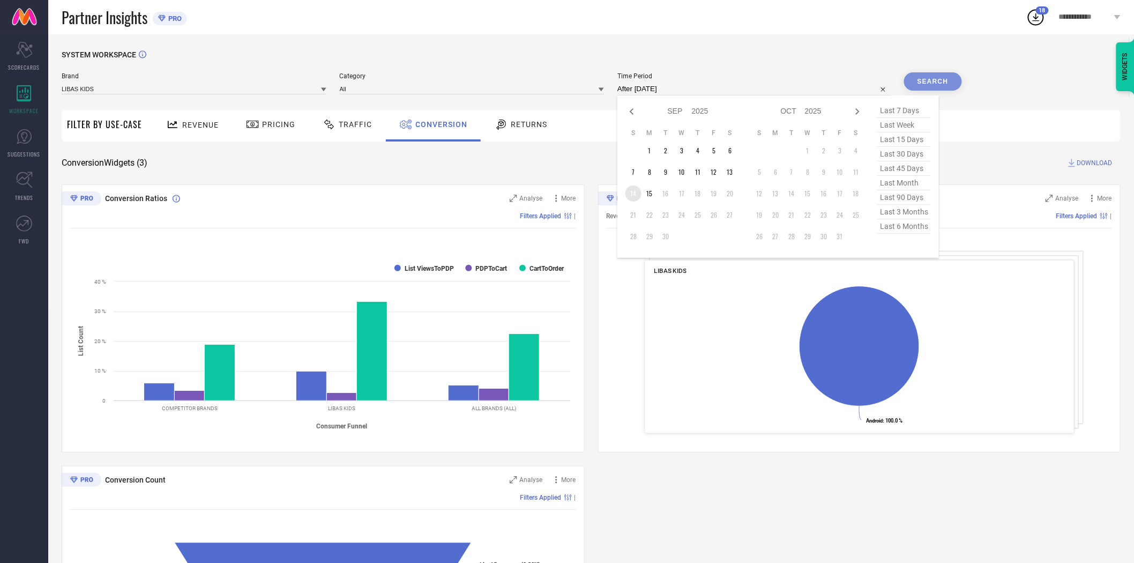
click at [635, 196] on td "14" at bounding box center [634, 194] width 16 height 16
type input "[DATE] to [DATE]"
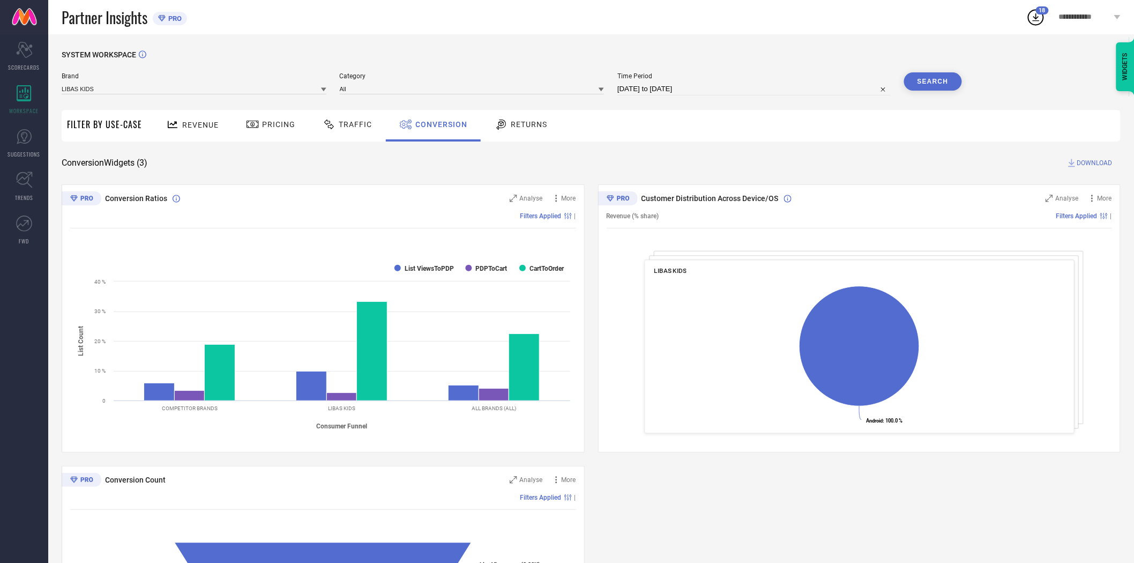
click at [756, 154] on div "SYSTEM WORKSPACE Brand LIBAS KIDS Category All Time Period [DATE] to [DATE] Sea…" at bounding box center [591, 392] width 1059 height 684
click at [924, 81] on button "Search" at bounding box center [933, 81] width 58 height 18
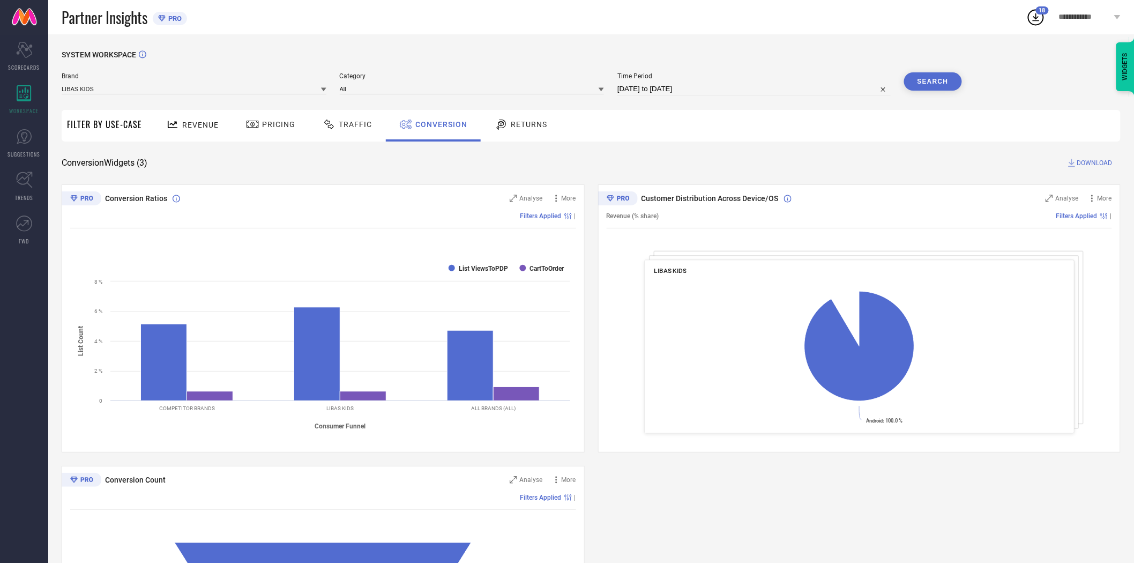
click at [1095, 163] on span "DOWNLOAD" at bounding box center [1095, 163] width 35 height 11
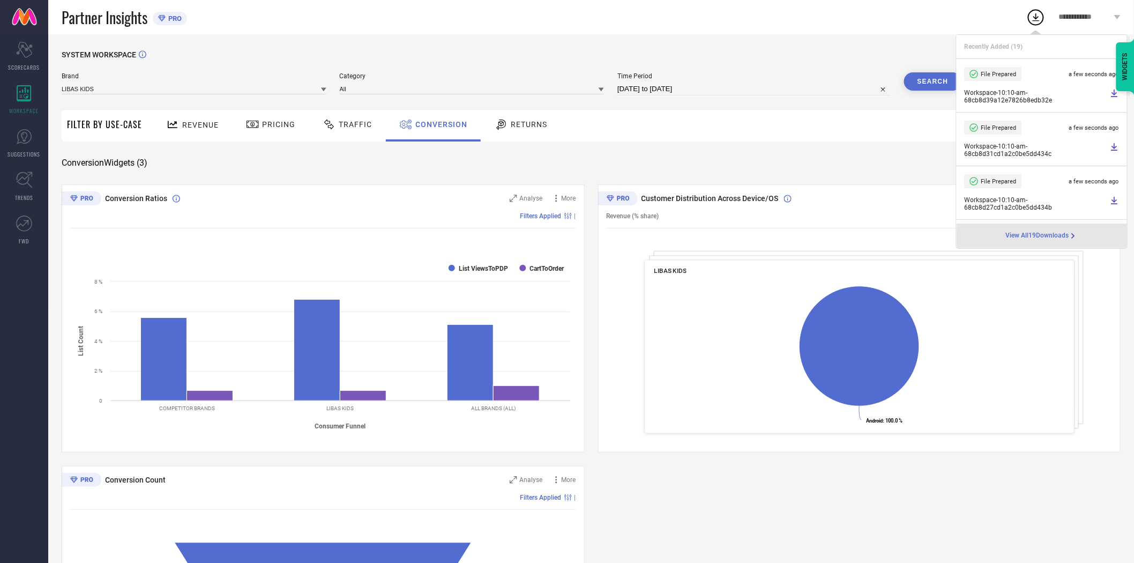
click at [720, 89] on input "[DATE] to [DATE]" at bounding box center [754, 89] width 273 height 13
select select "8"
select select "2025"
select select "9"
select select "2025"
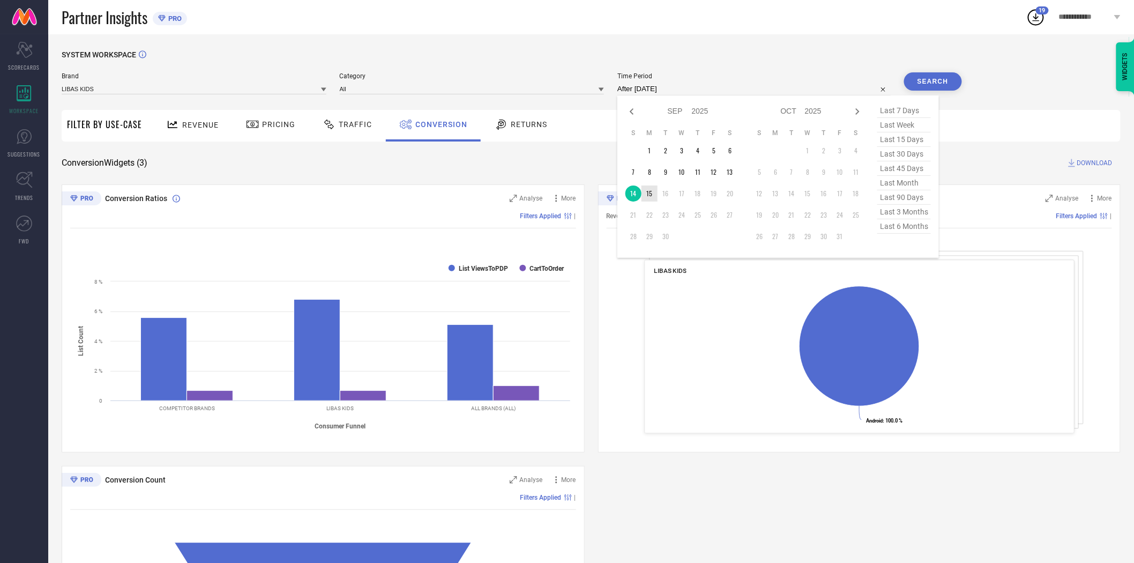
click at [656, 197] on td "15" at bounding box center [650, 194] width 16 height 16
type input "[DATE] to [DATE]"
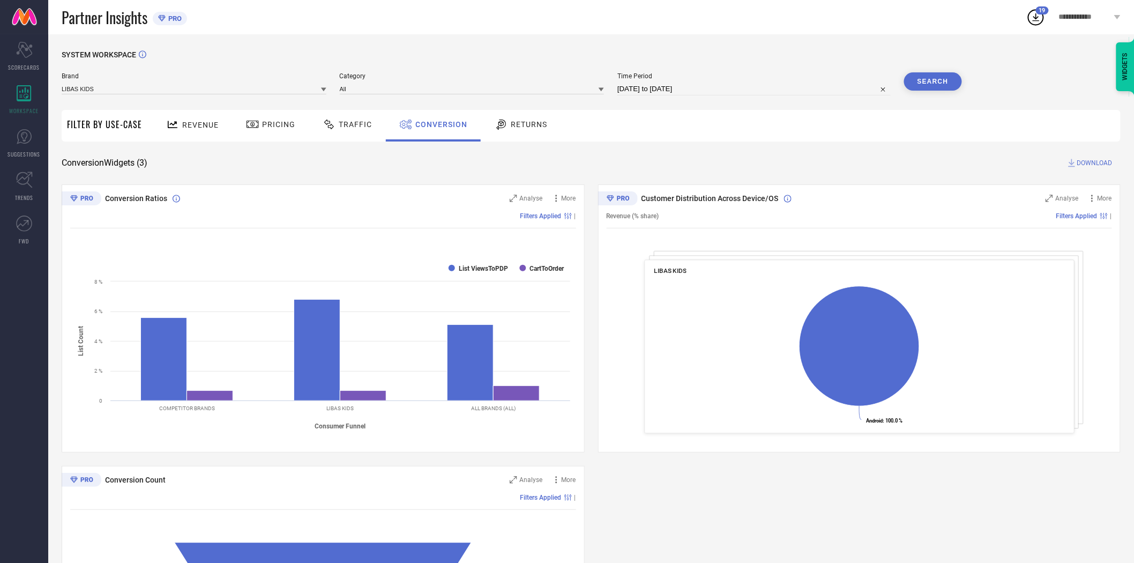
drag, startPoint x: 839, startPoint y: 131, endPoint x: 871, endPoint y: 121, distance: 33.7
click at [840, 131] on div "Revenue Pricing Traffic Conversion Returns" at bounding box center [634, 126] width 974 height 32
click at [932, 86] on button "Search" at bounding box center [933, 81] width 58 height 18
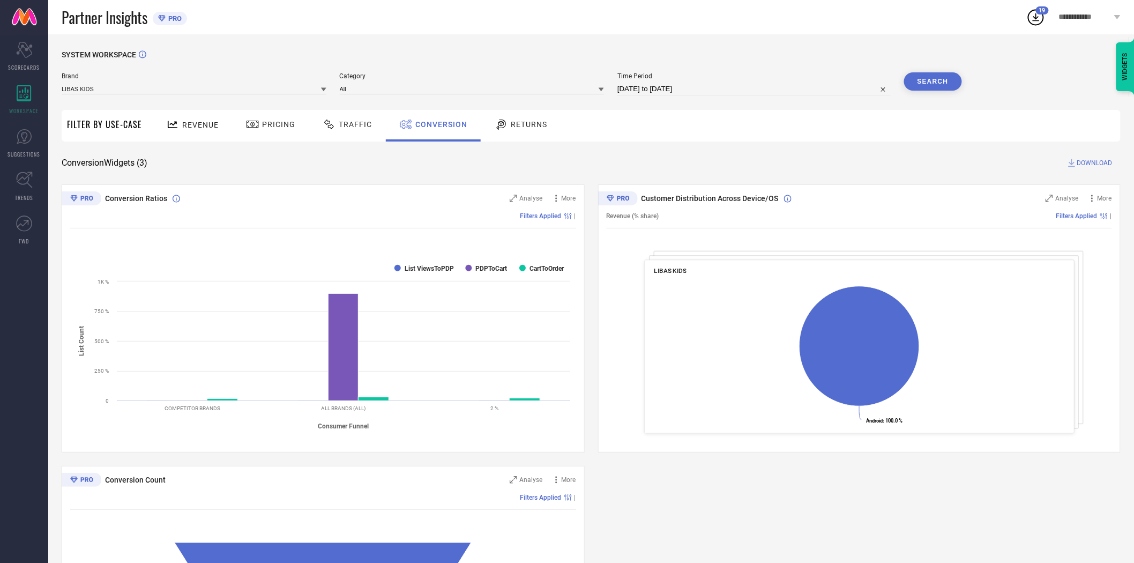
click at [1102, 161] on span "DOWNLOAD" at bounding box center [1095, 163] width 35 height 11
